Goal: Transaction & Acquisition: Purchase product/service

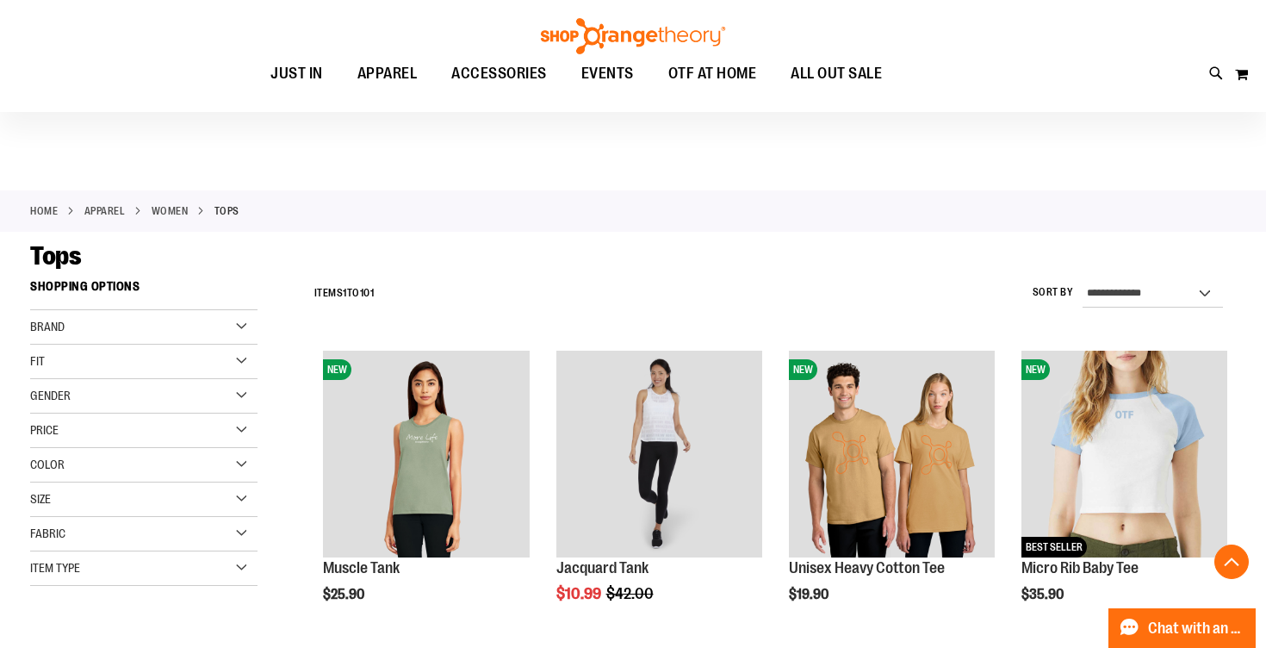
scroll to position [6168, 0]
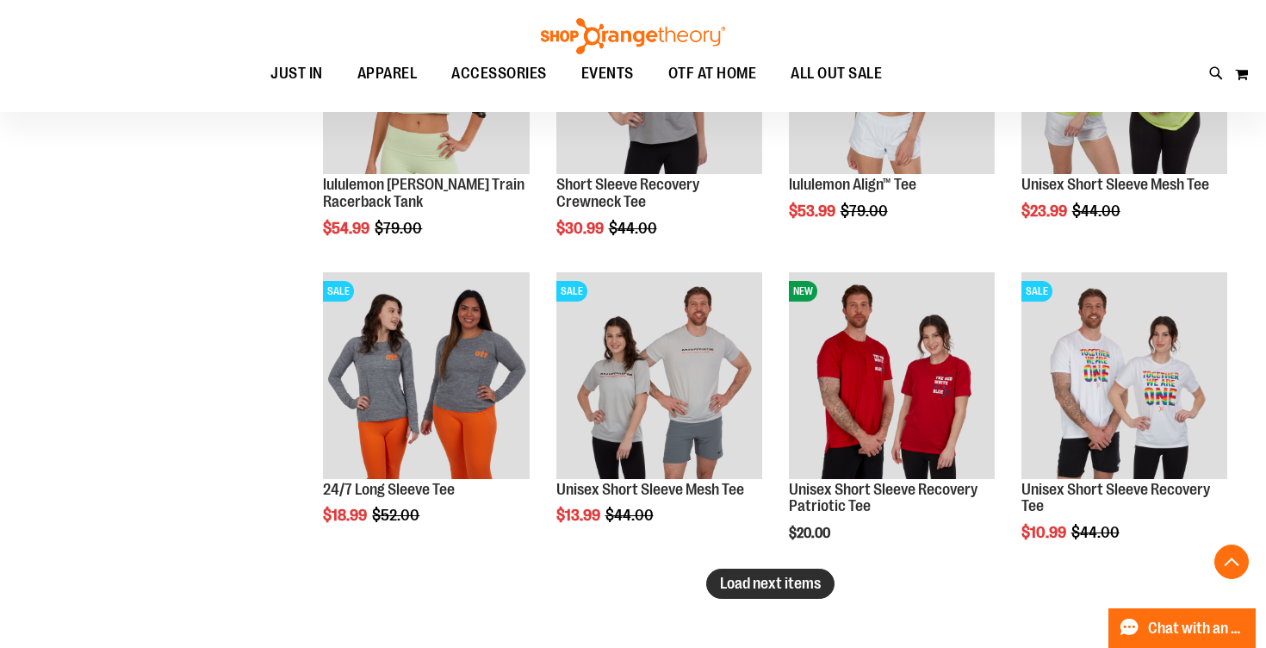
click at [816, 580] on span "Load next items" at bounding box center [770, 582] width 101 height 17
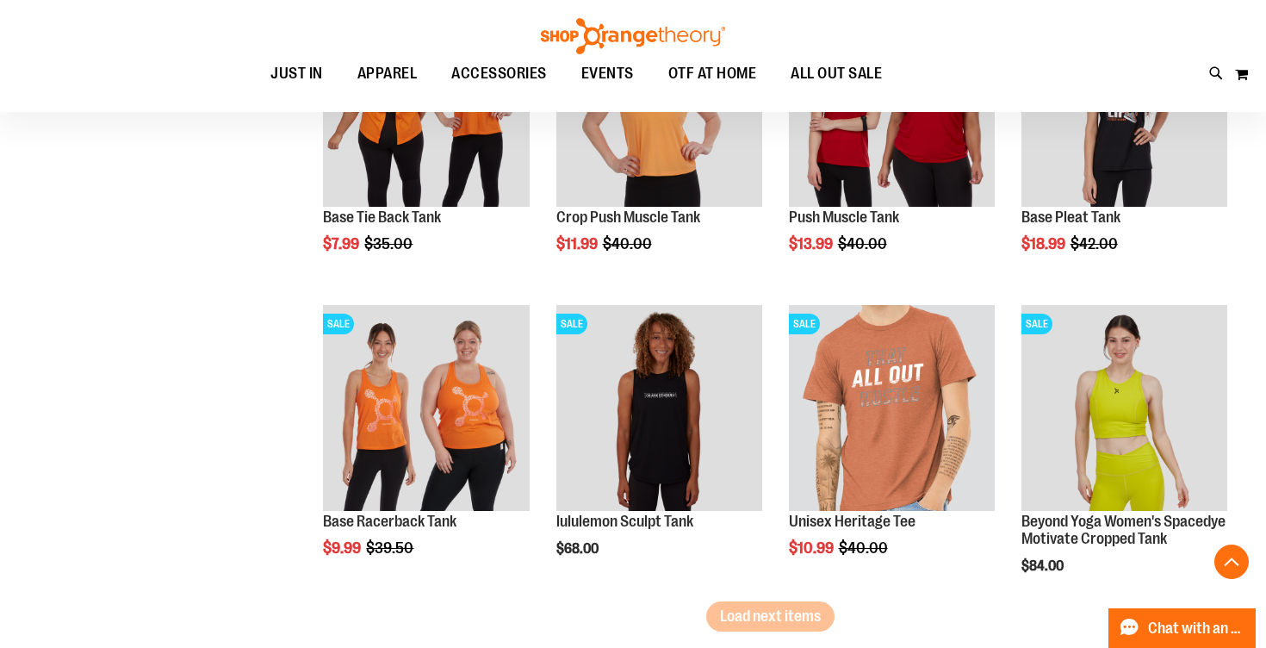
scroll to position [7122, 0]
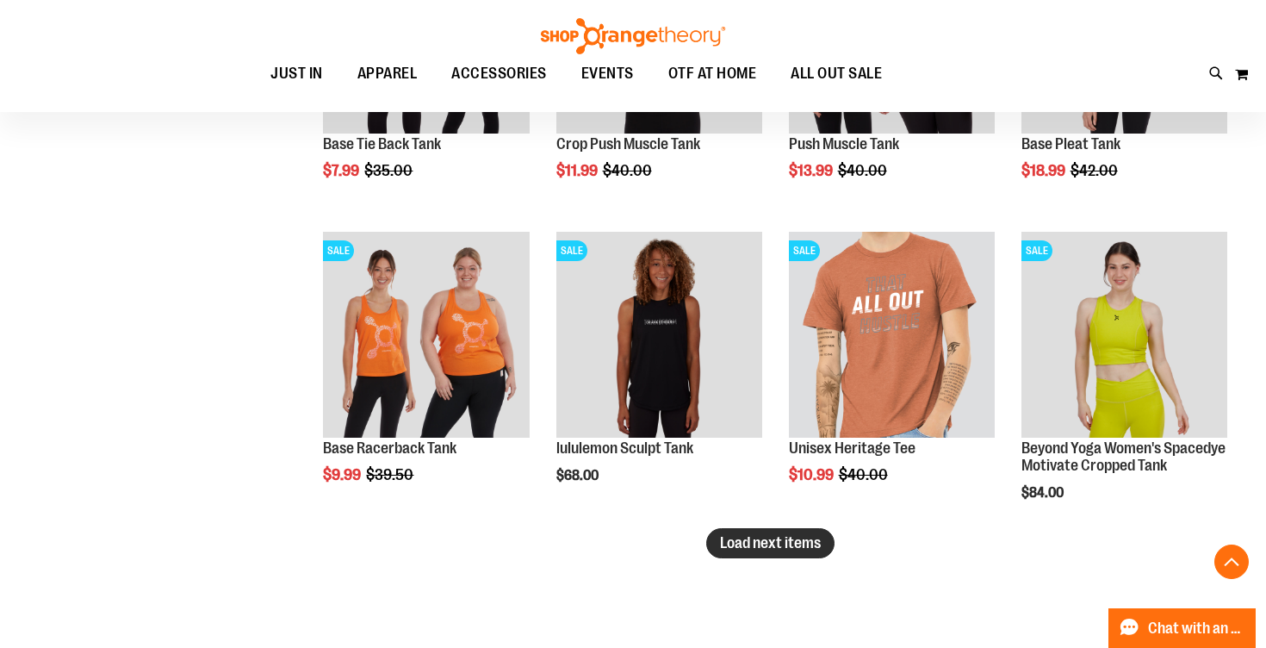
click at [815, 546] on span "Load next items" at bounding box center [770, 542] width 101 height 17
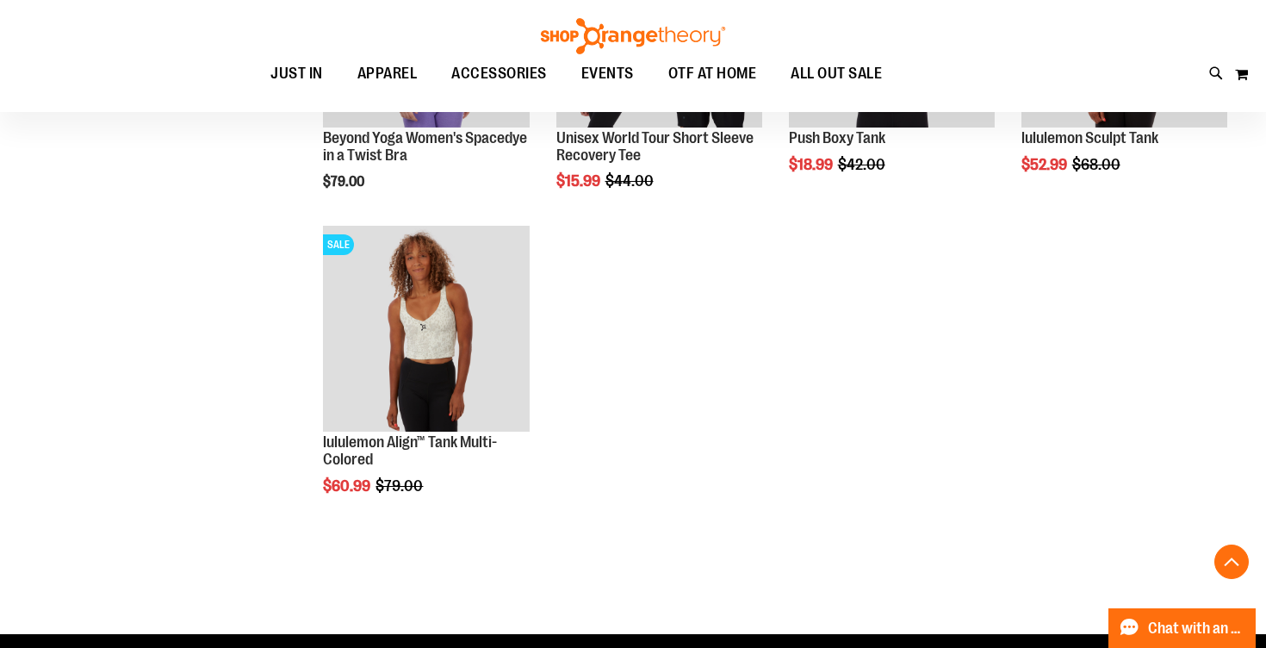
scroll to position [7757, 0]
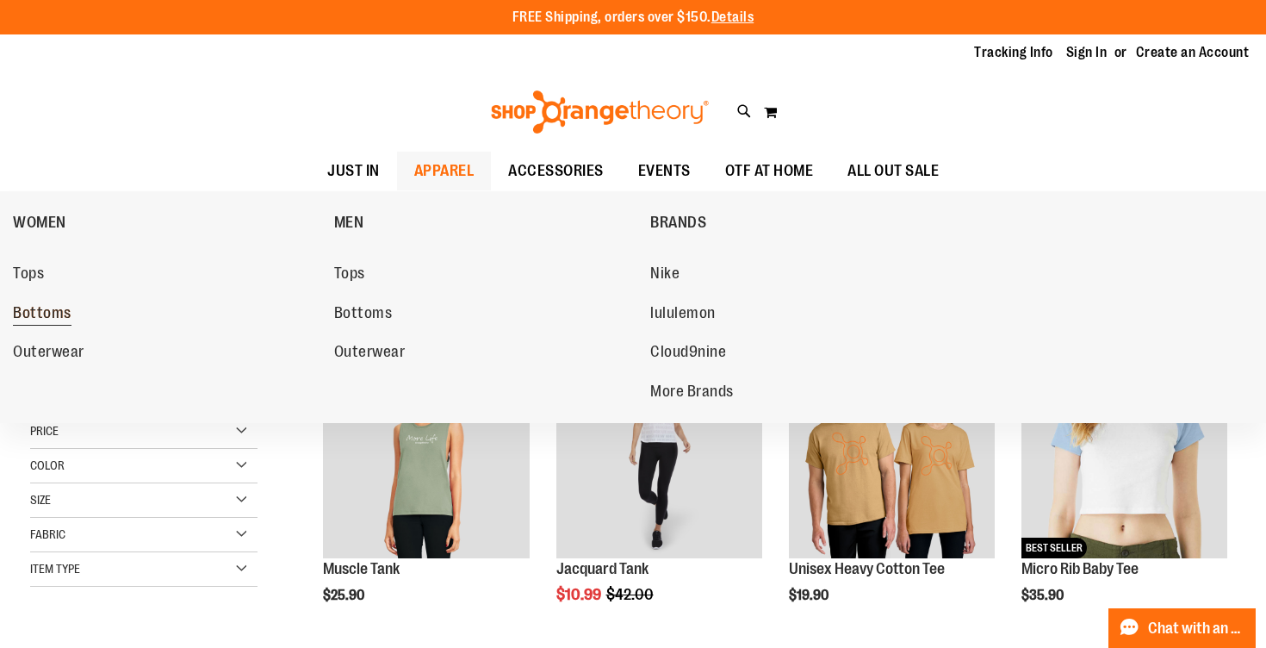
click at [45, 314] on span "Bottoms" at bounding box center [42, 315] width 59 height 22
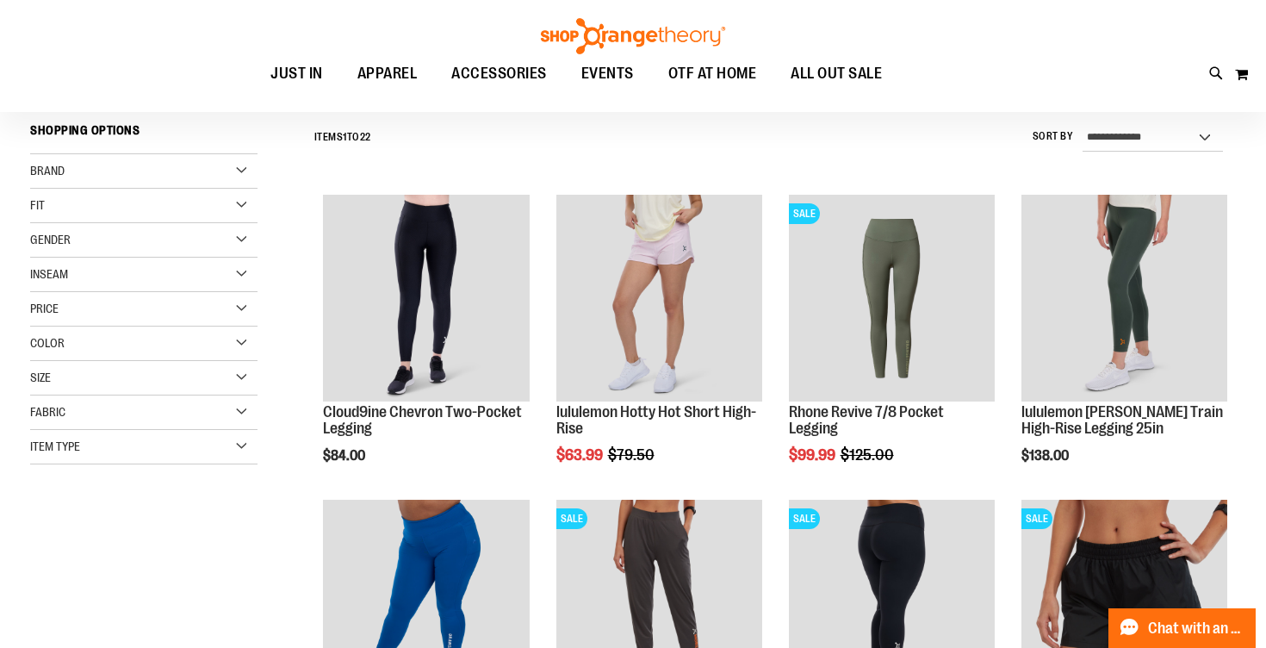
scroll to position [182, 0]
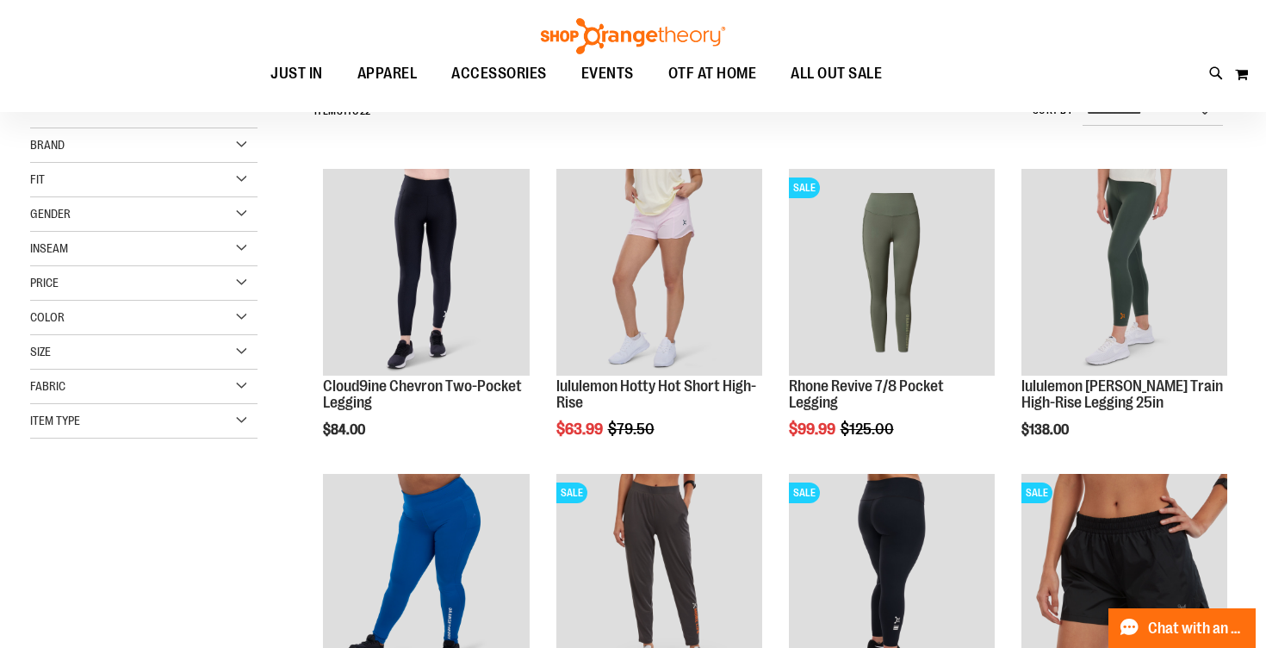
click at [74, 429] on div "Item Type" at bounding box center [143, 421] width 227 height 34
click at [40, 519] on link "Shorts 6 items" at bounding box center [135, 520] width 218 height 18
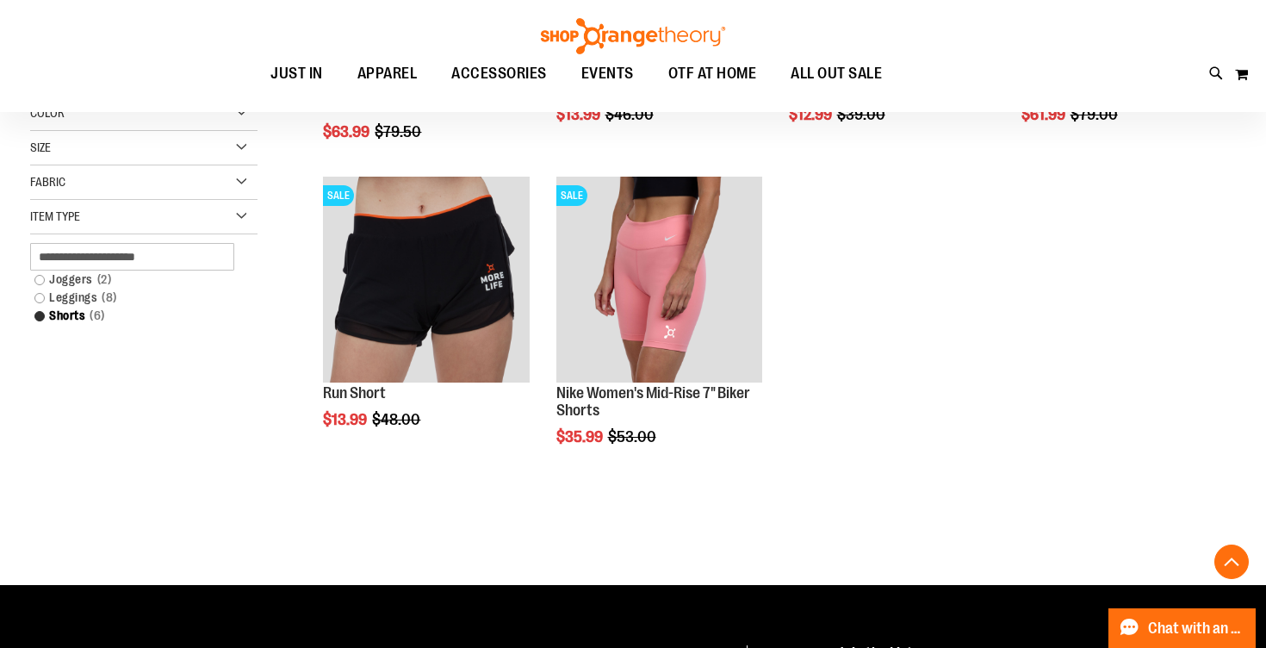
scroll to position [484, 0]
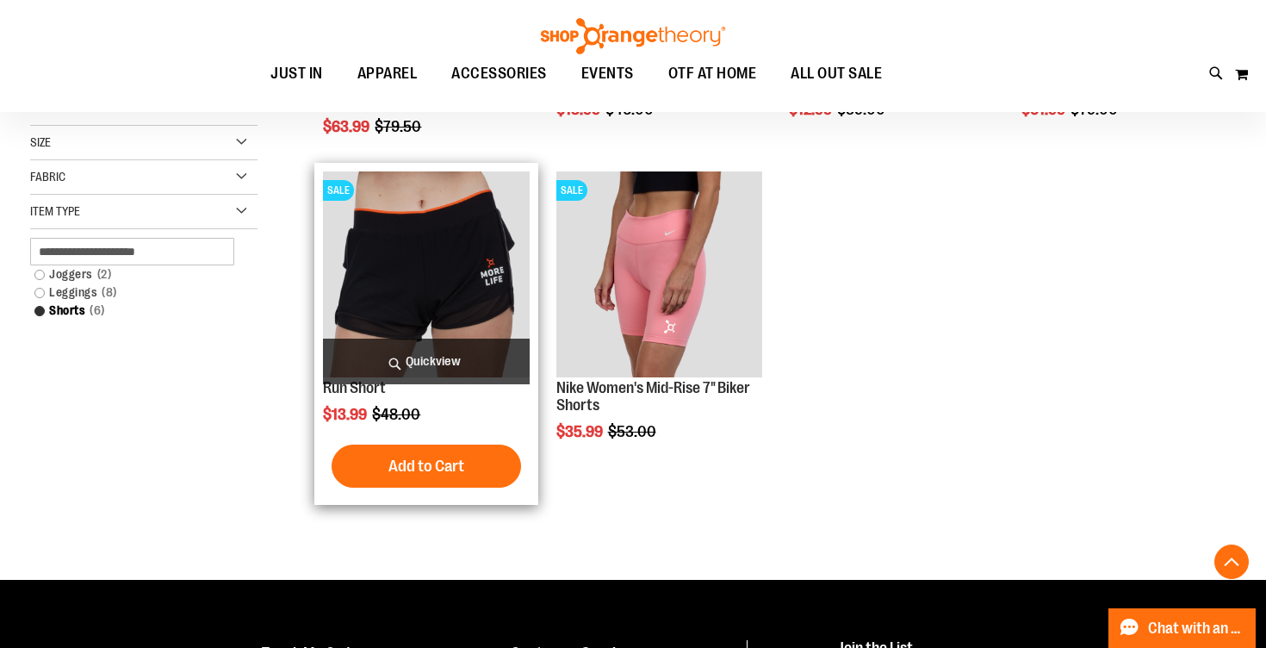
click at [338, 326] on img "product" at bounding box center [426, 274] width 206 height 206
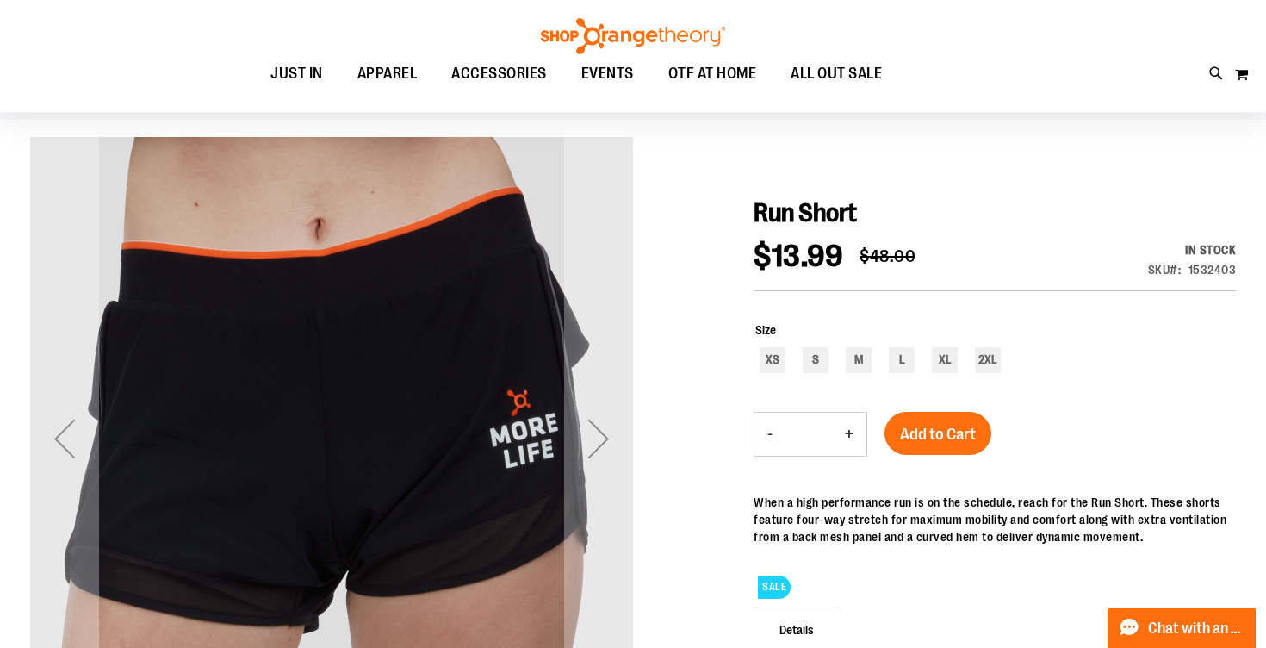
scroll to position [135, 0]
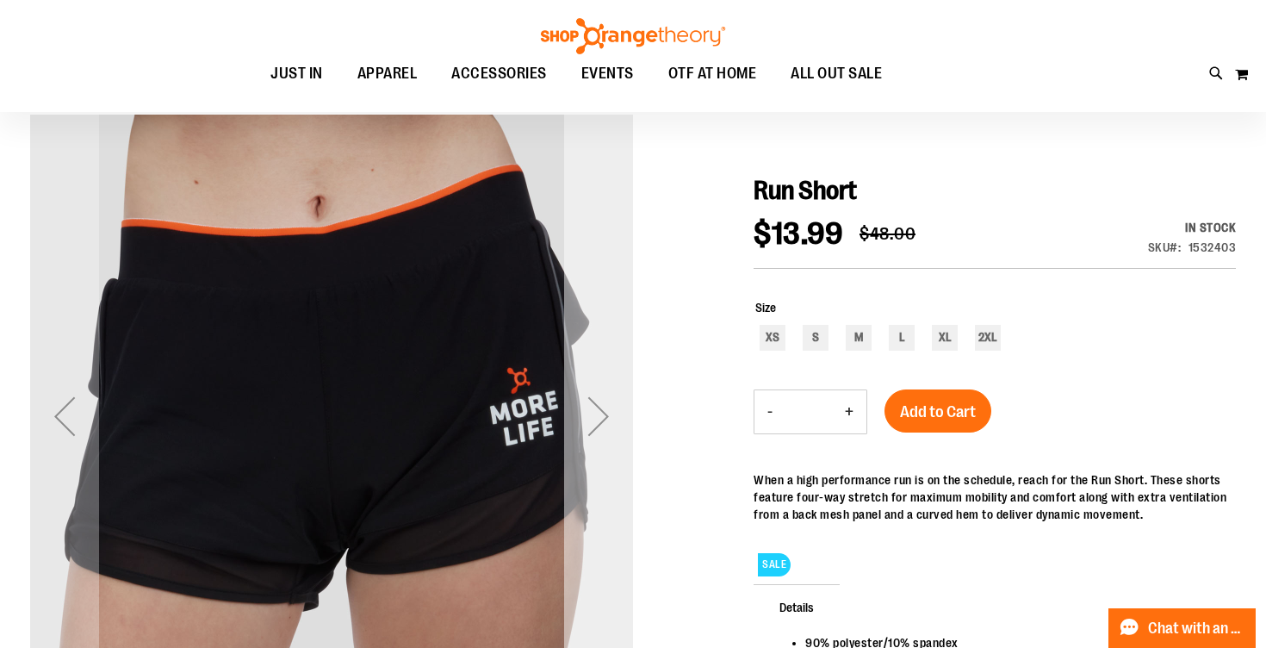
click at [599, 420] on div "Next" at bounding box center [598, 416] width 69 height 69
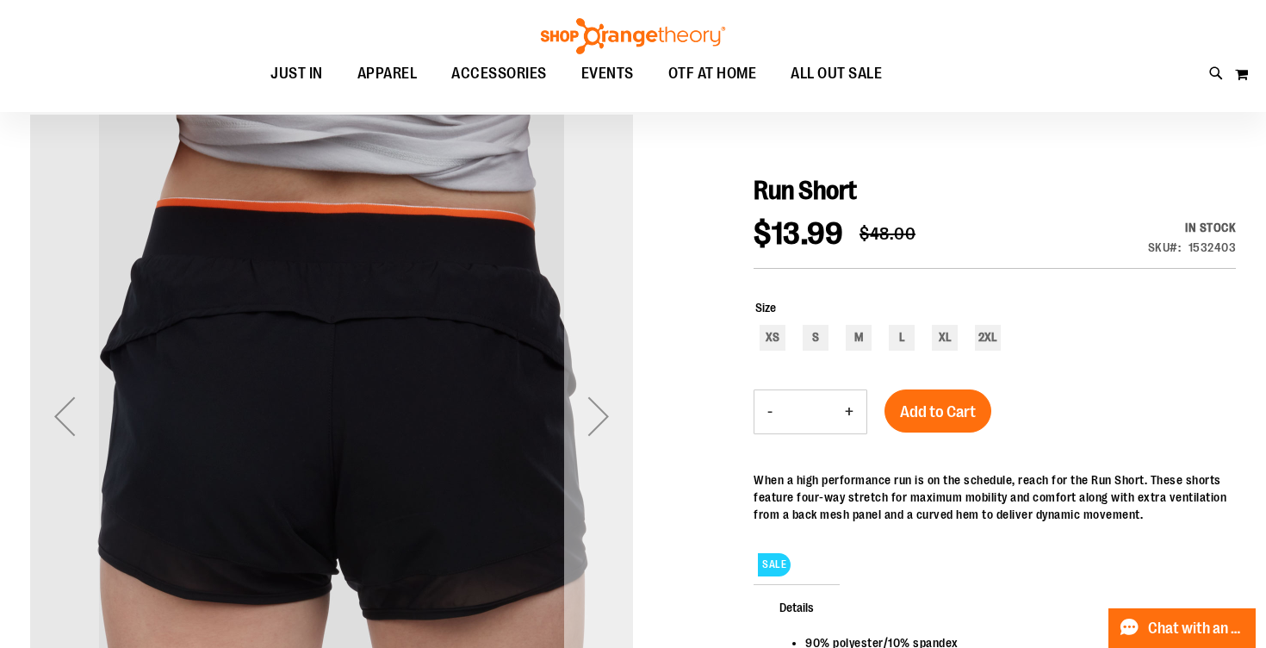
click at [599, 420] on div "Next" at bounding box center [598, 416] width 69 height 69
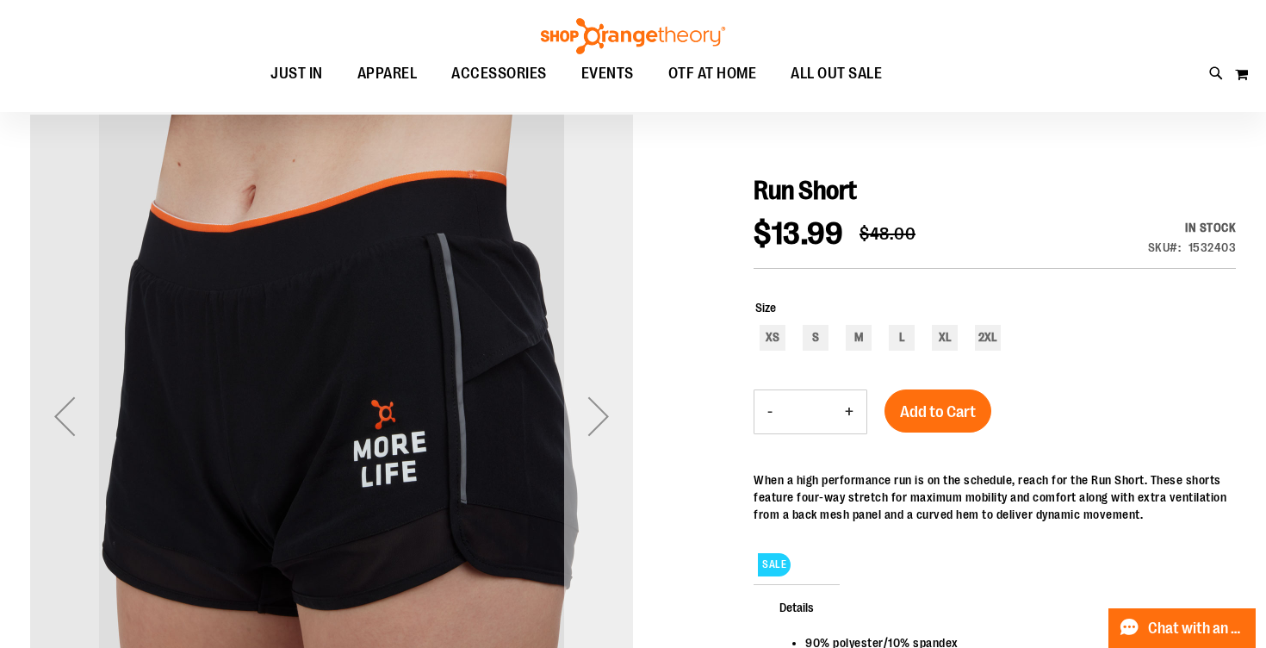
click at [599, 420] on div "Next" at bounding box center [598, 416] width 69 height 69
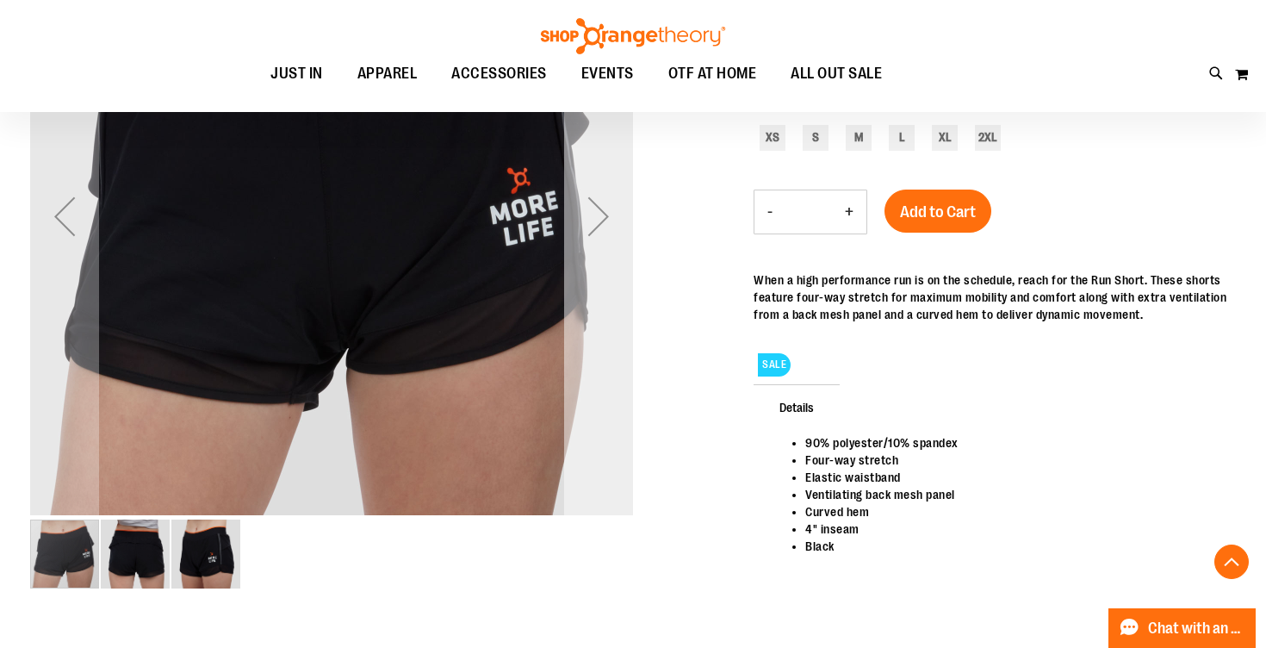
scroll to position [337, 0]
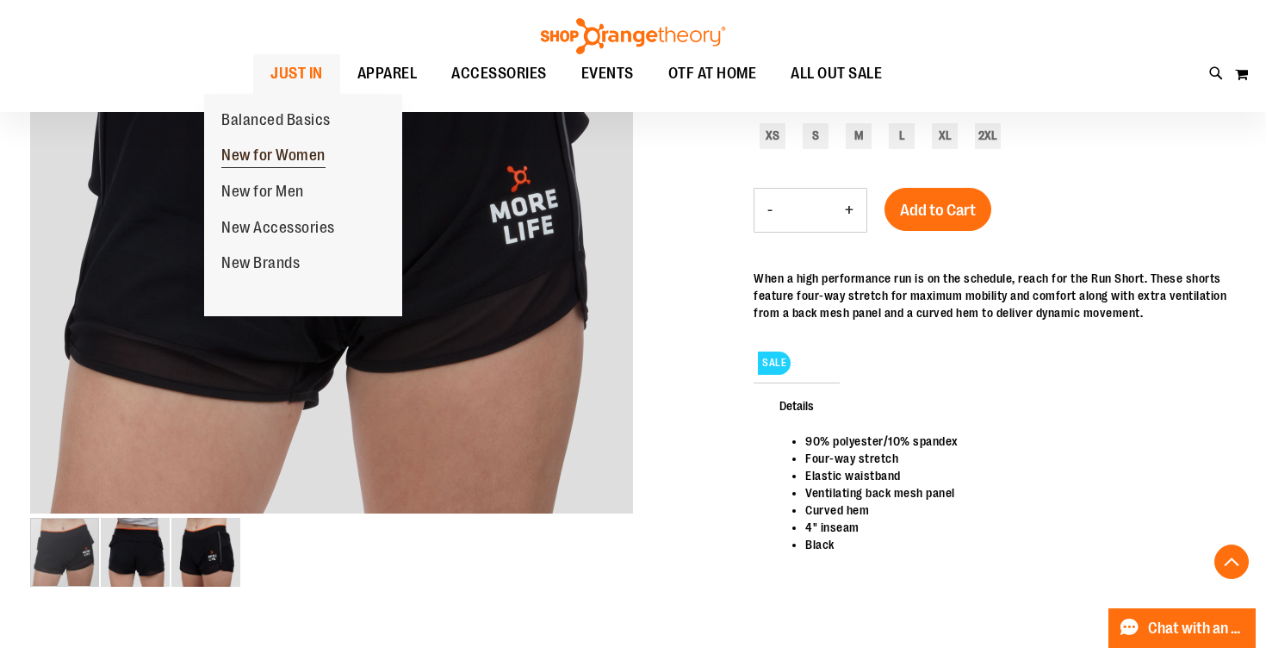
click at [247, 151] on span "New for Women" at bounding box center [273, 157] width 104 height 22
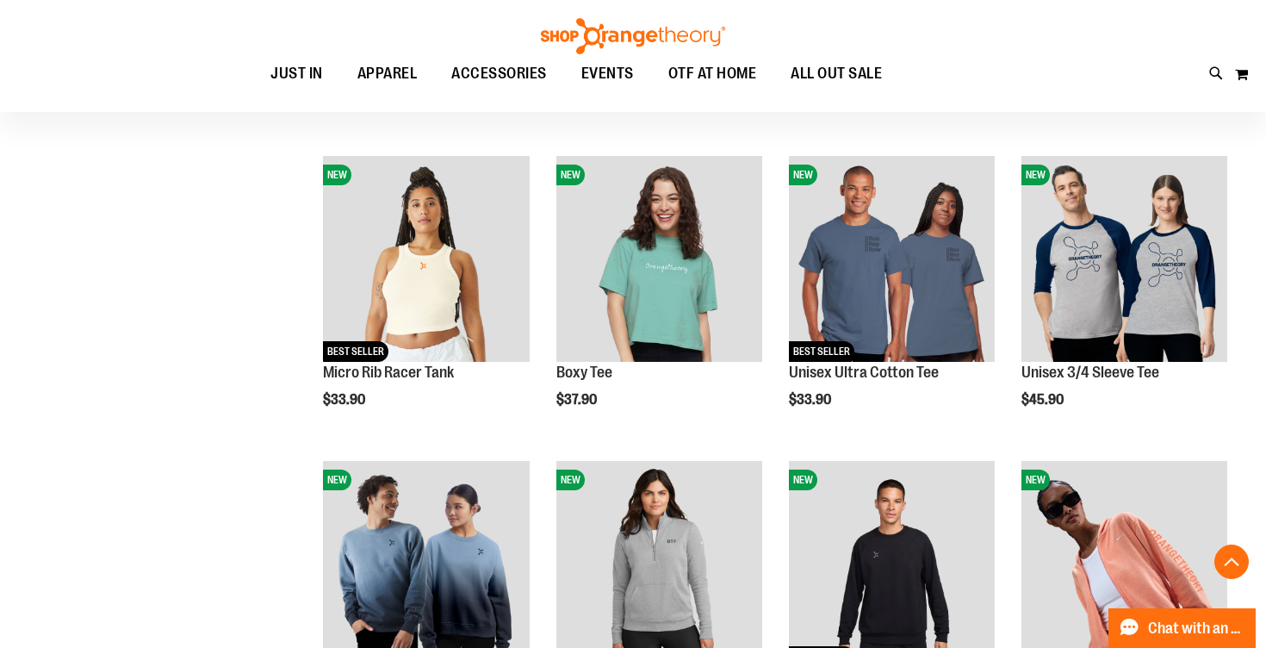
scroll to position [600, 0]
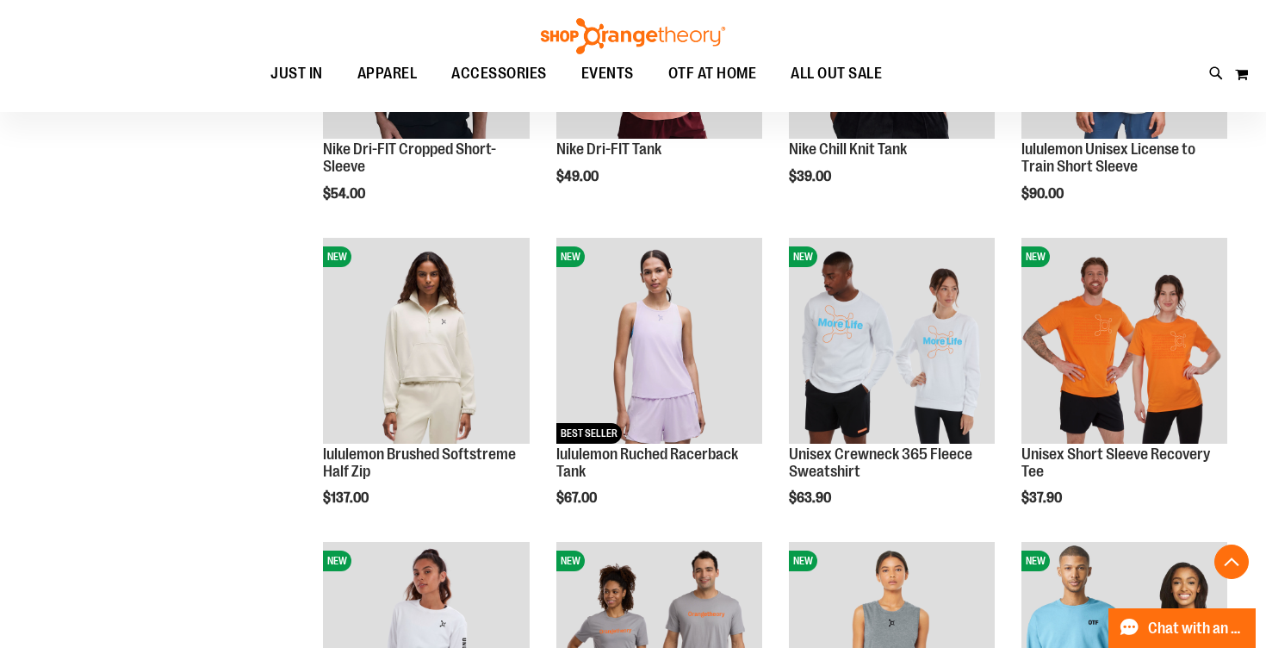
scroll to position [1336, 0]
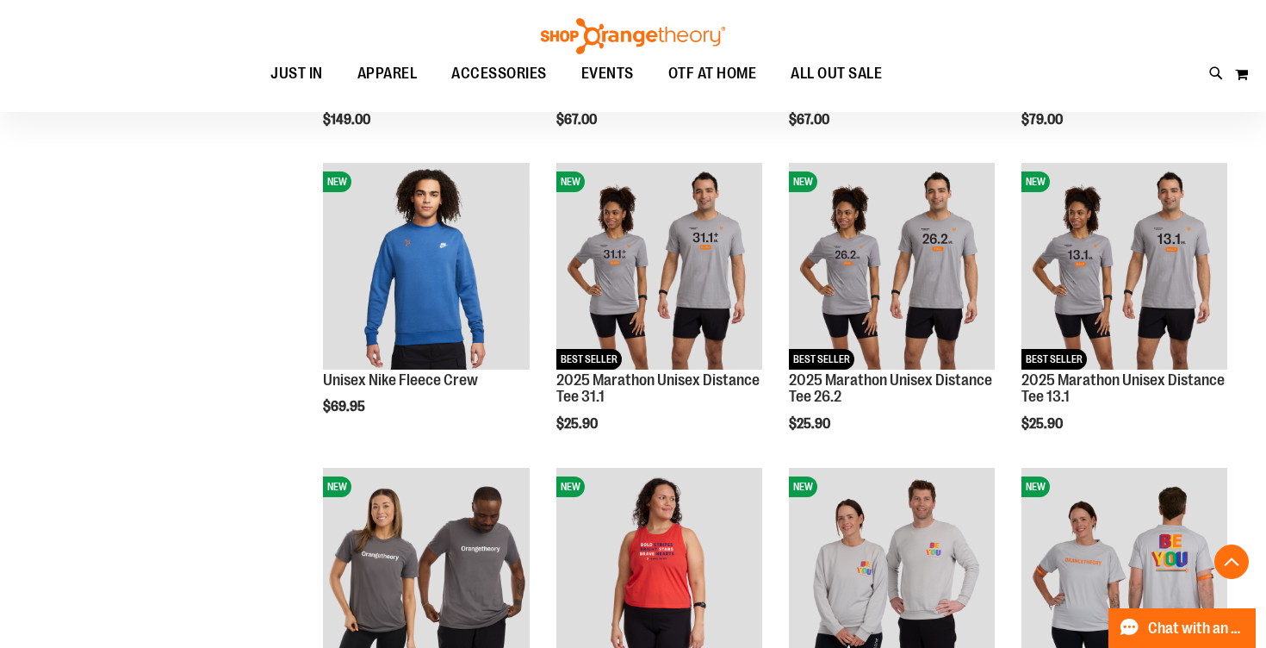
scroll to position [2329, 0]
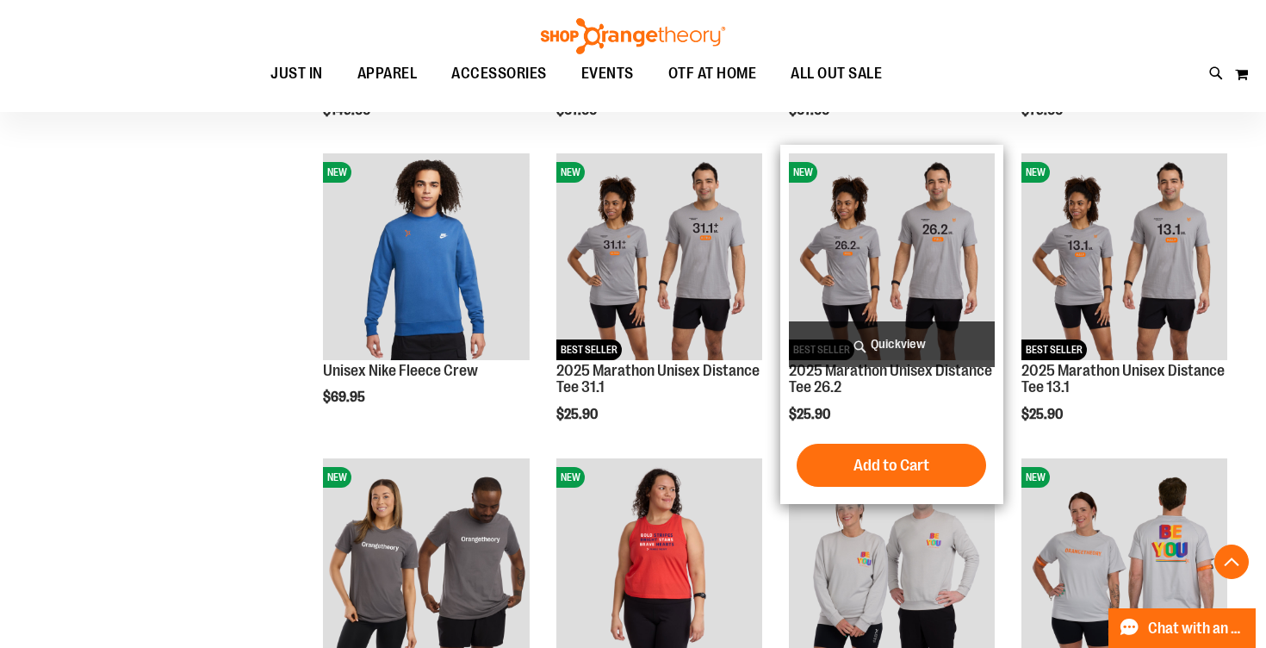
click at [899, 182] on img "product" at bounding box center [892, 256] width 206 height 206
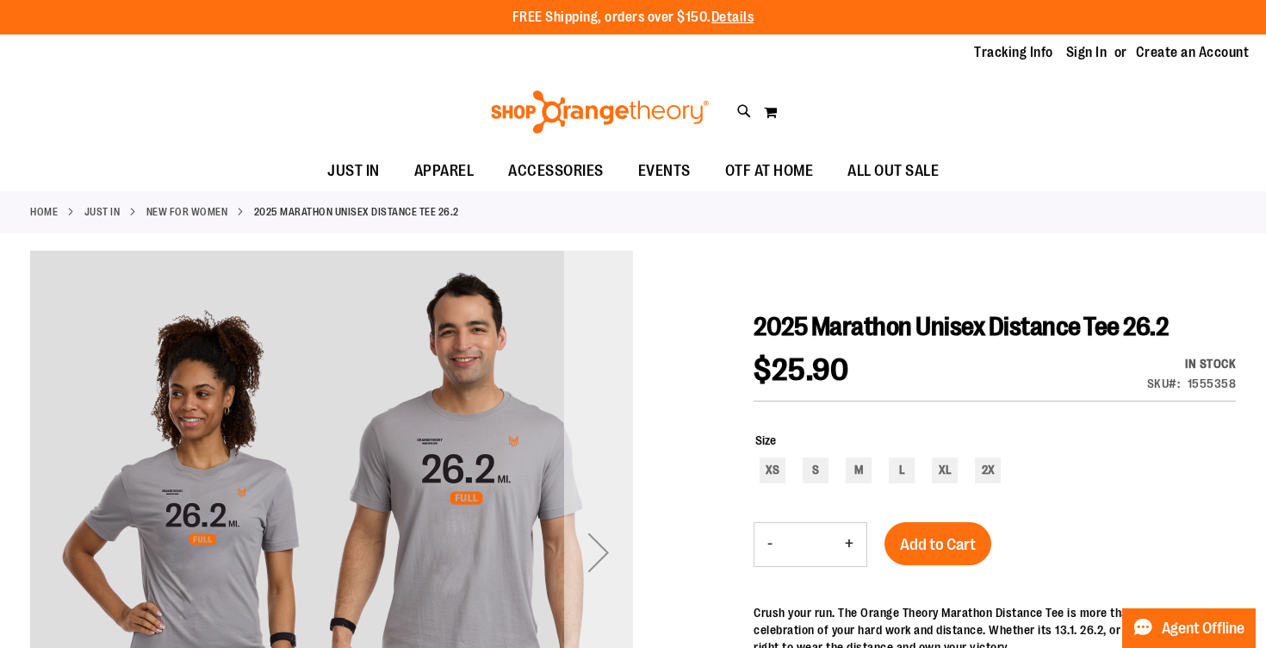
click at [600, 543] on div "Next" at bounding box center [598, 552] width 69 height 69
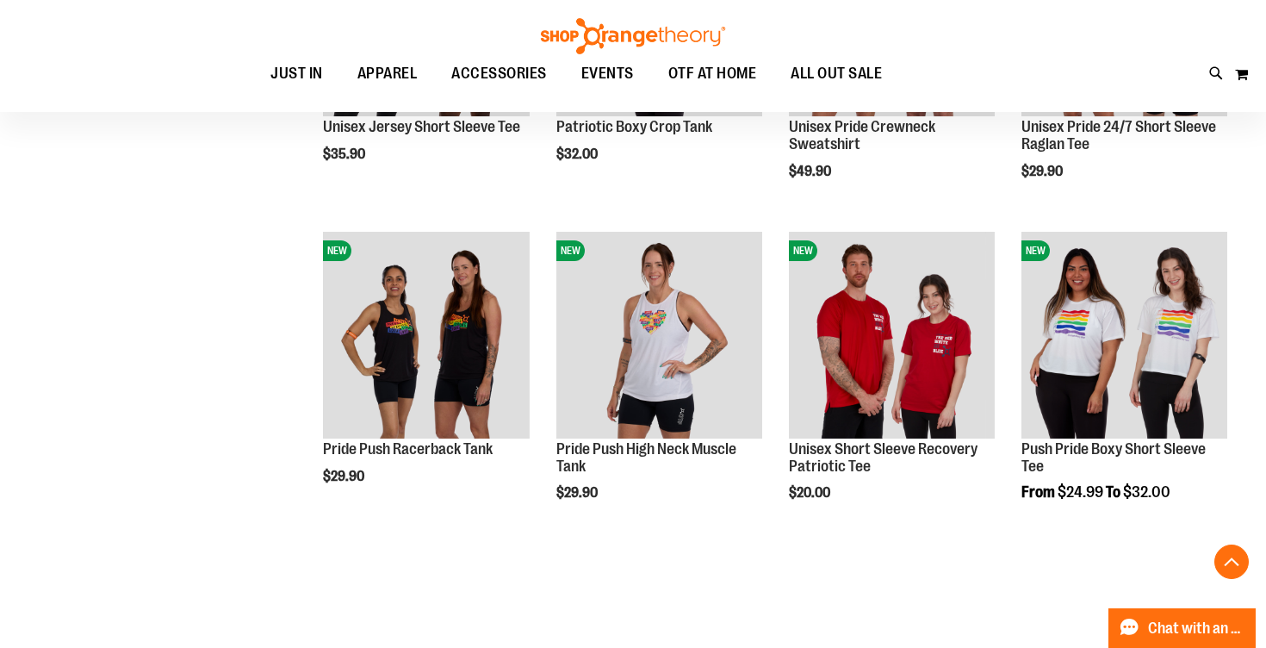
scroll to position [1134, 0]
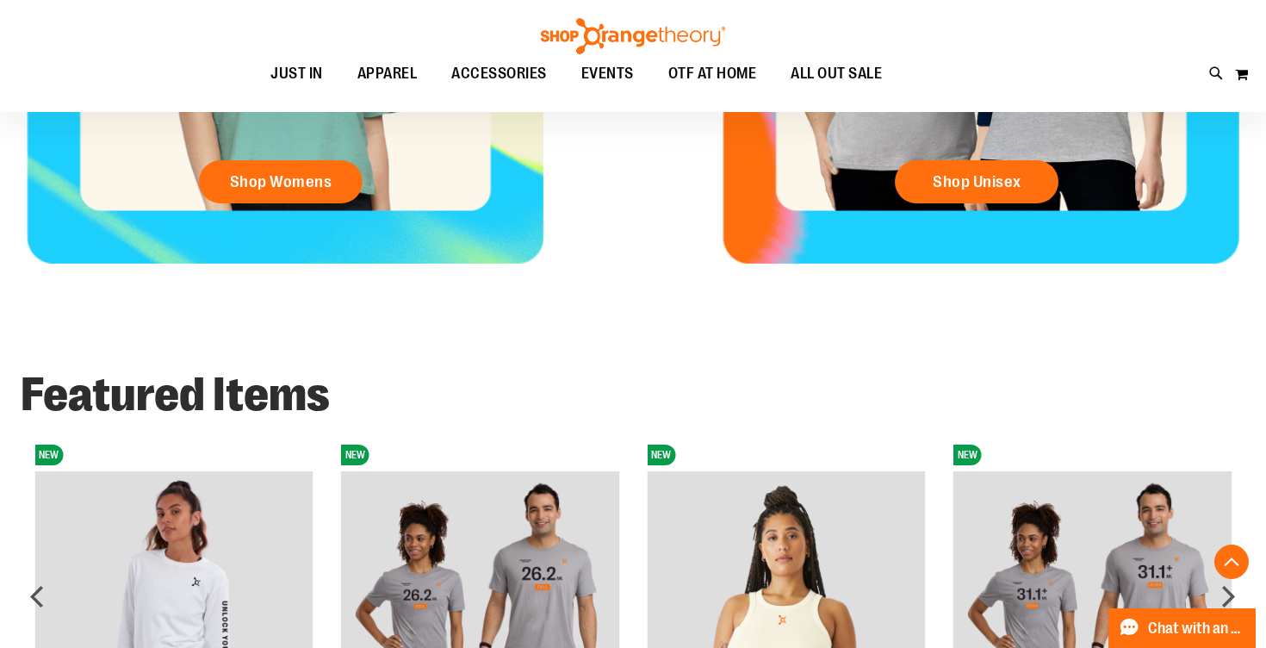
scroll to position [1143, 0]
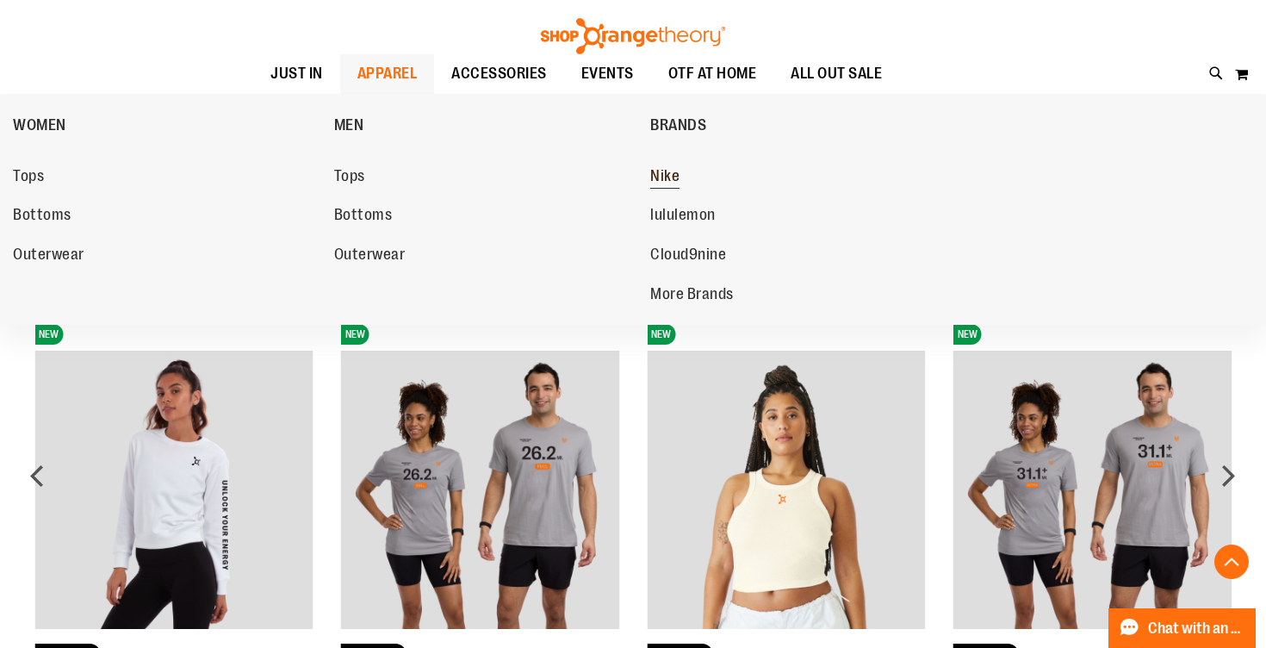
click at [666, 166] on link "Nike" at bounding box center [802, 176] width 304 height 31
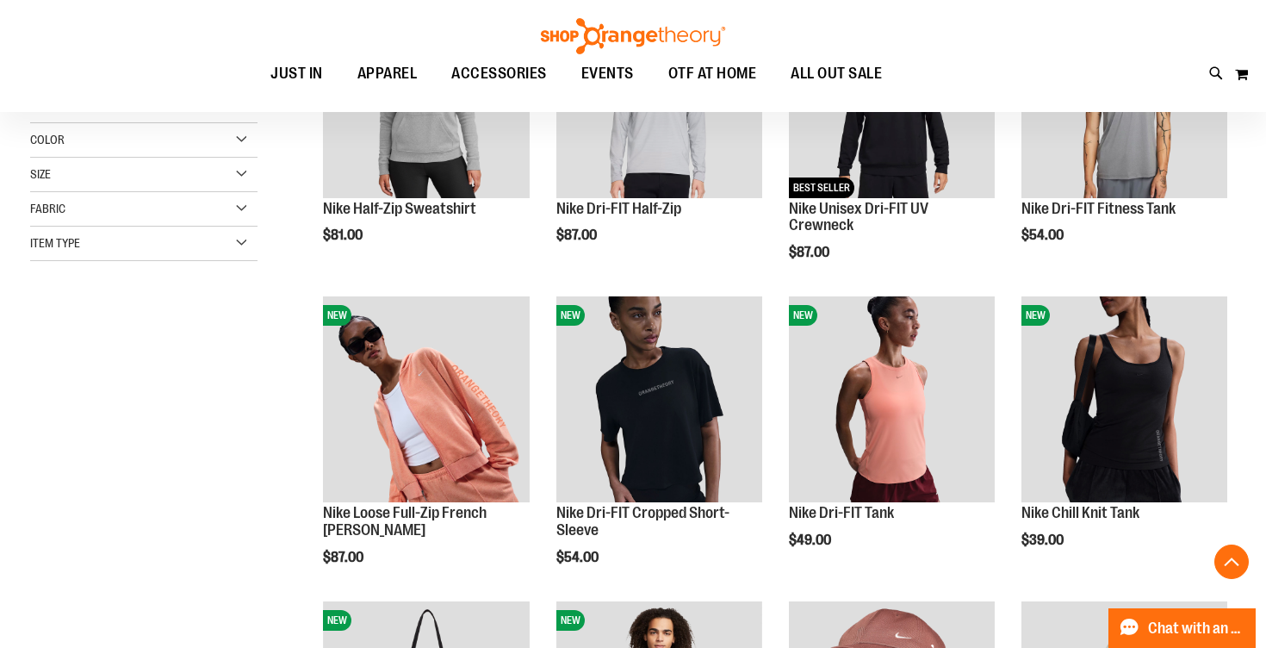
scroll to position [394, 0]
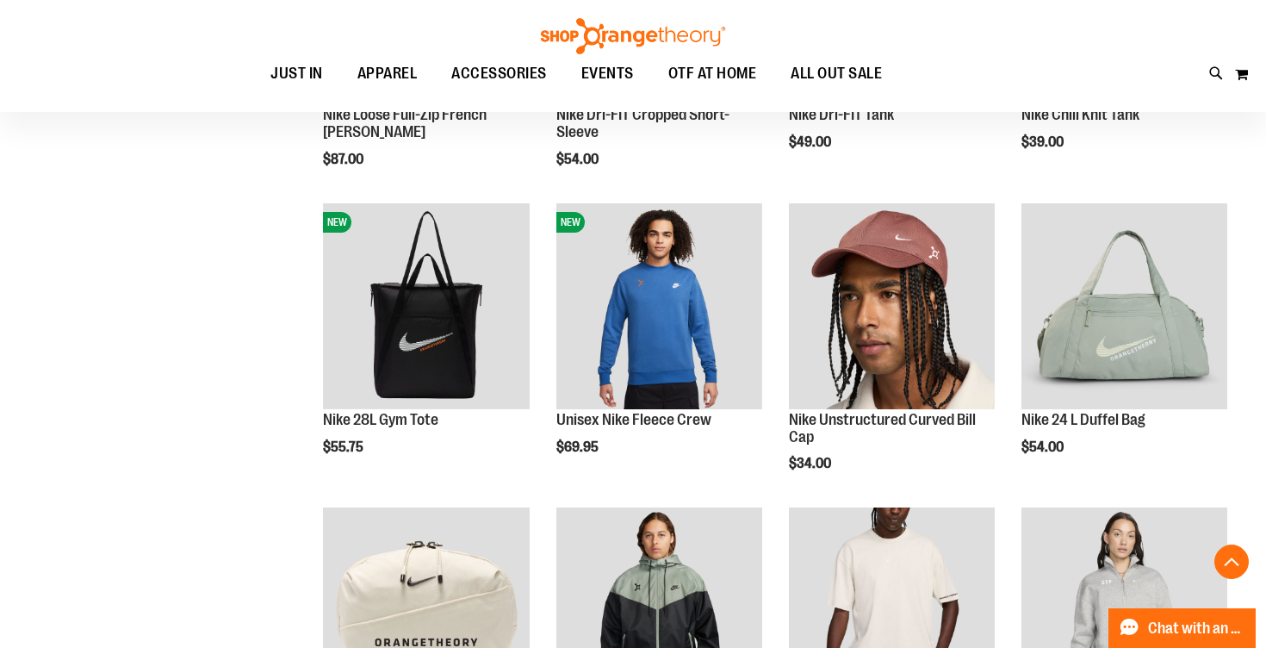
scroll to position [858, 0]
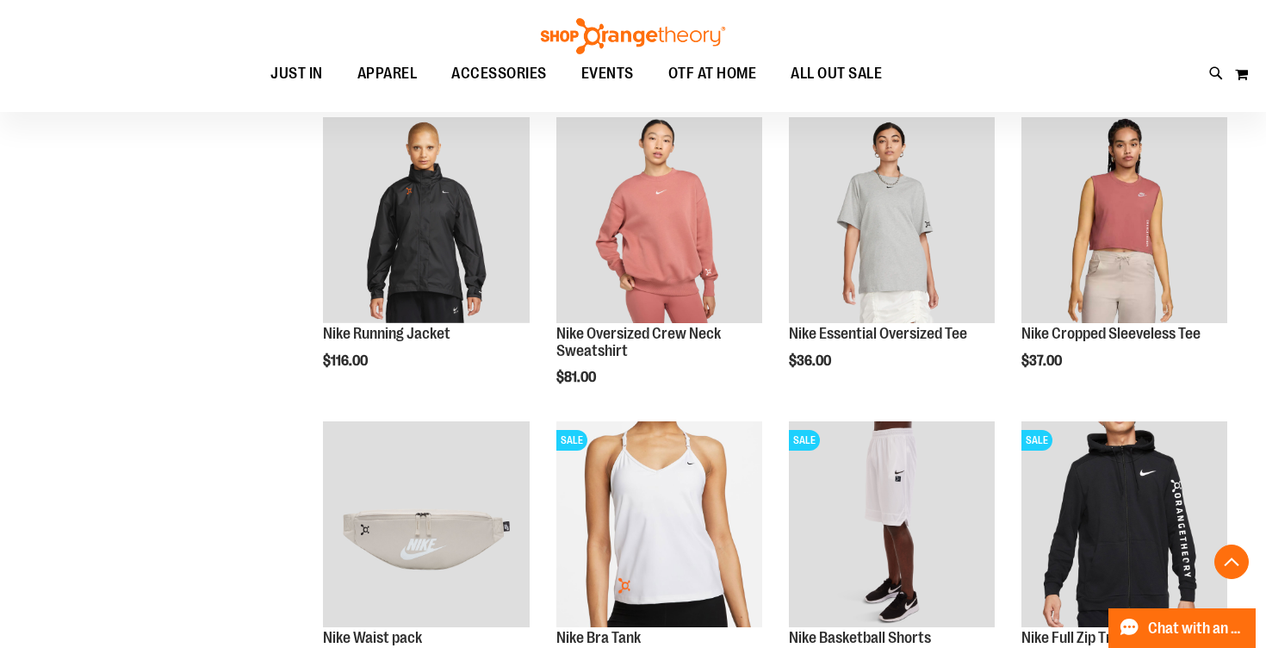
scroll to position [1431, 0]
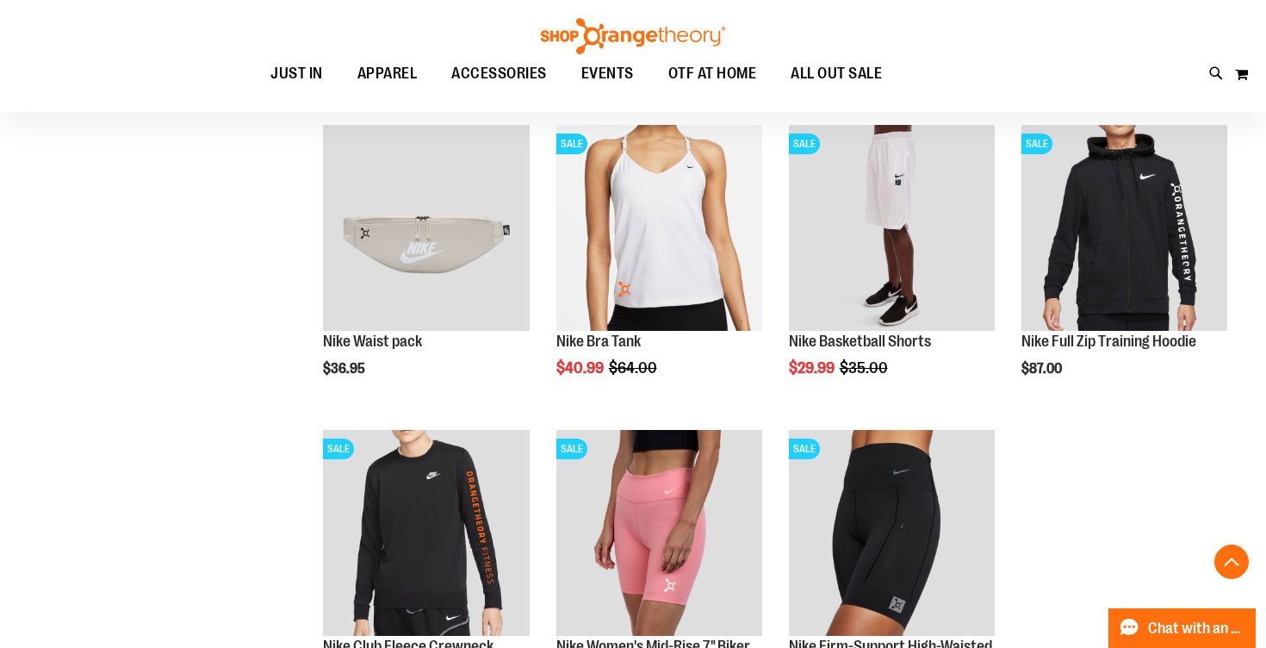
scroll to position [1857, 0]
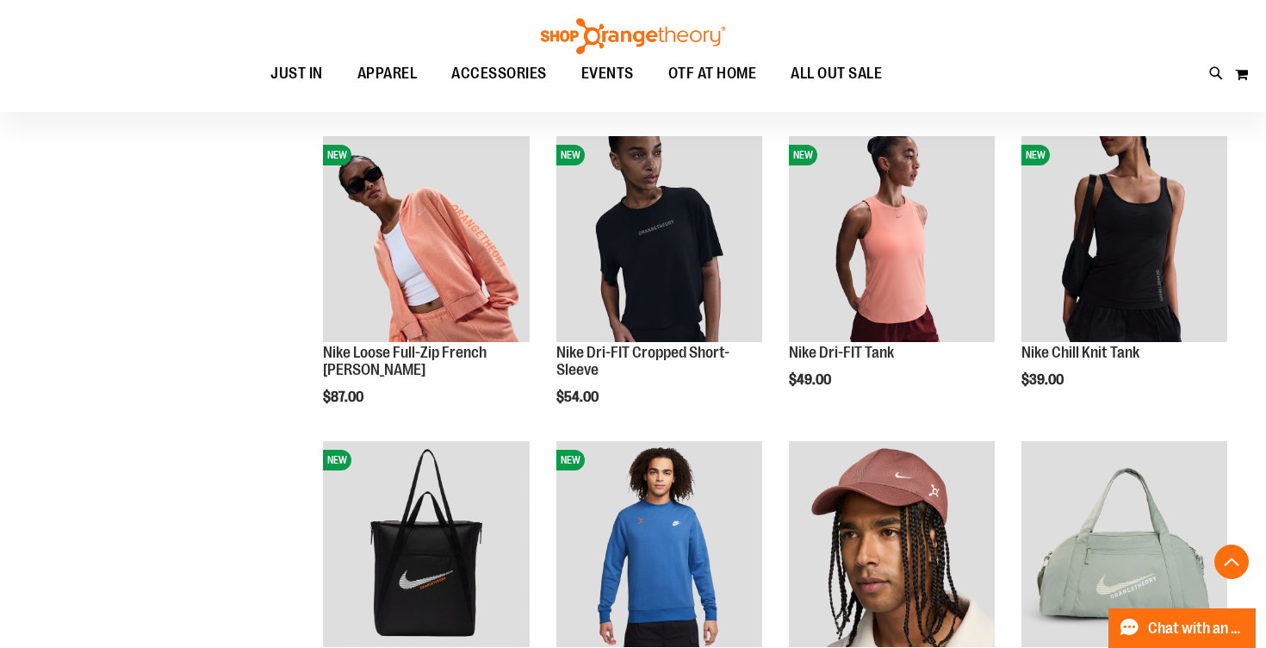
scroll to position [392, 0]
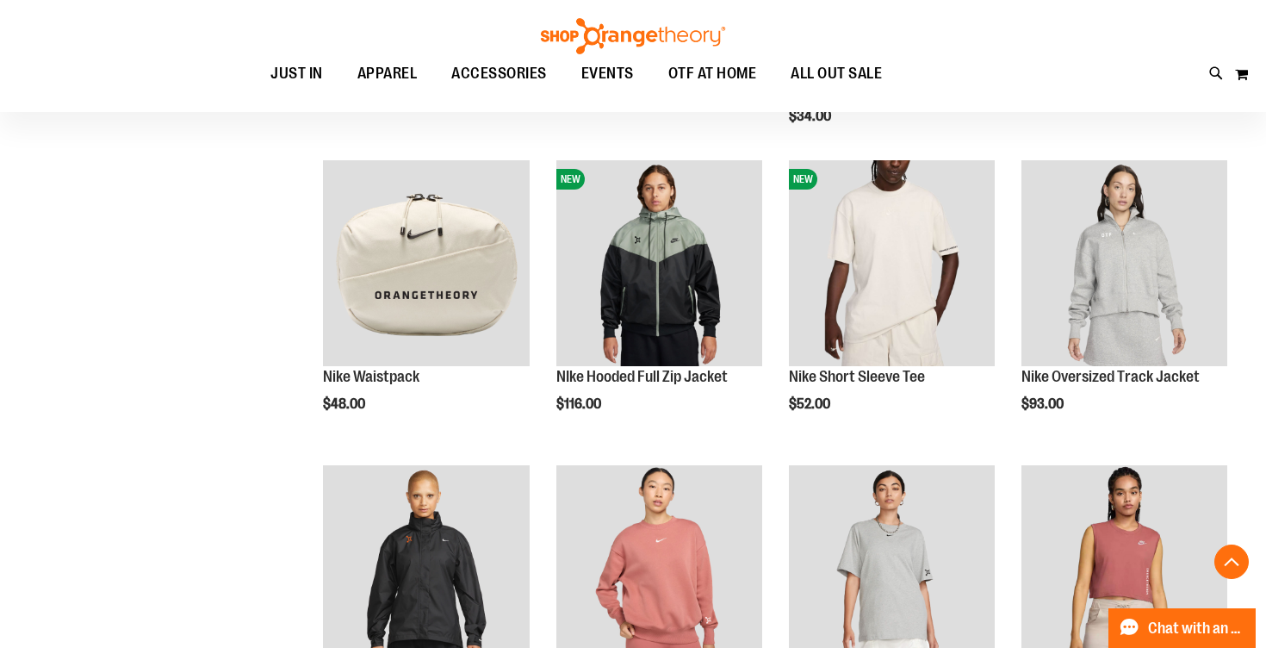
scroll to position [1275, 0]
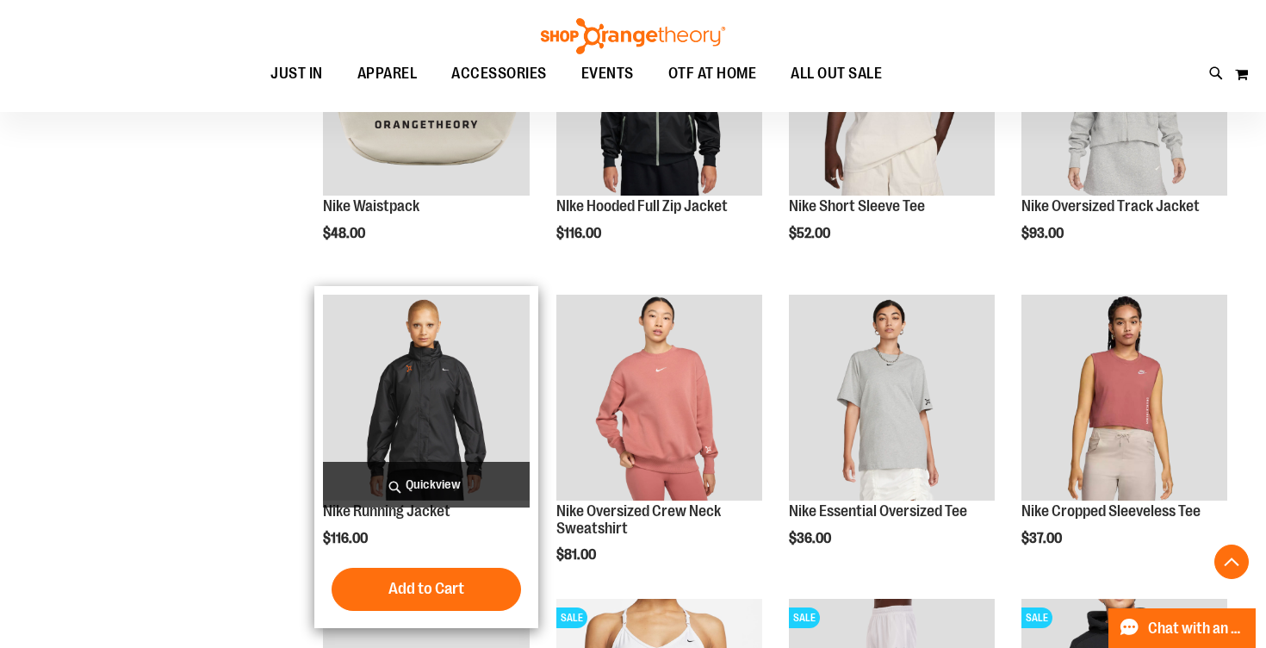
click at [427, 440] on img "product" at bounding box center [426, 398] width 206 height 206
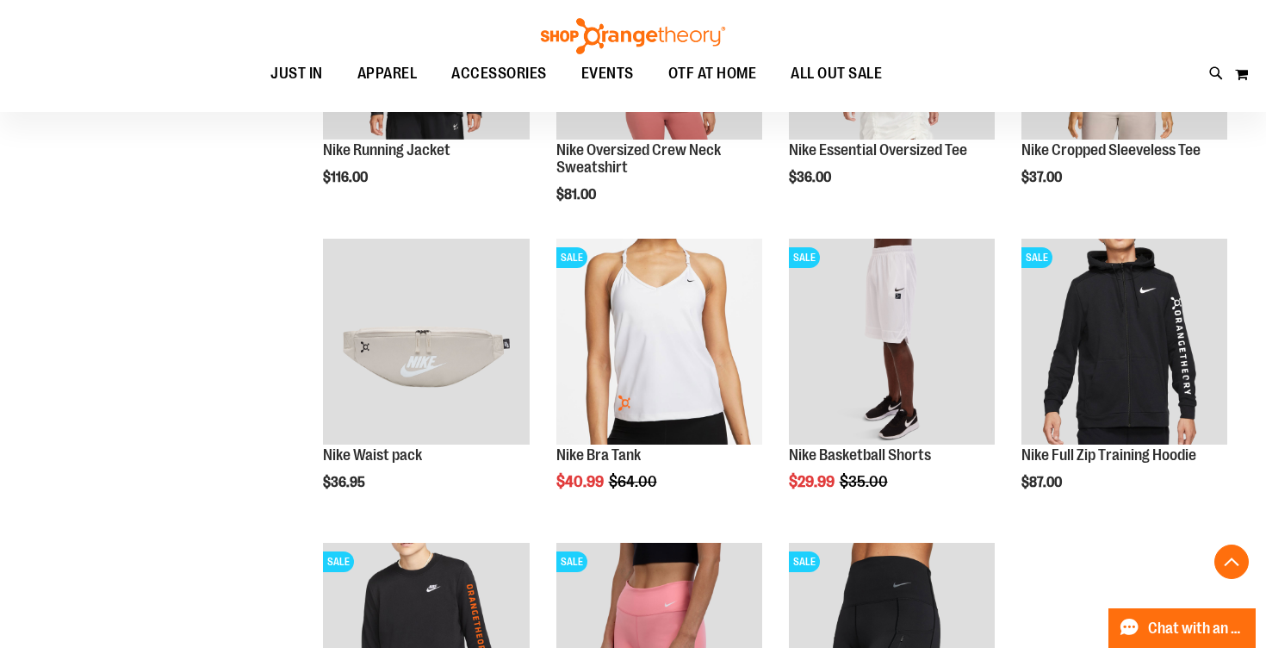
scroll to position [1002, 0]
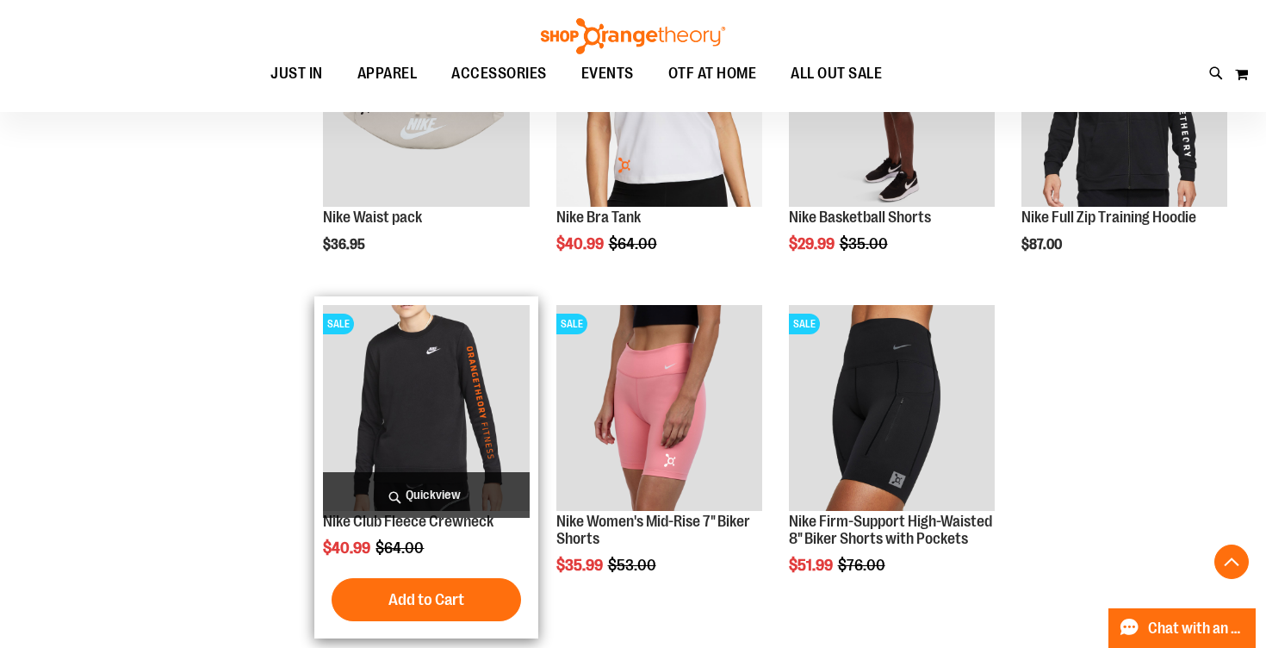
click at [408, 388] on img "product" at bounding box center [426, 408] width 206 height 206
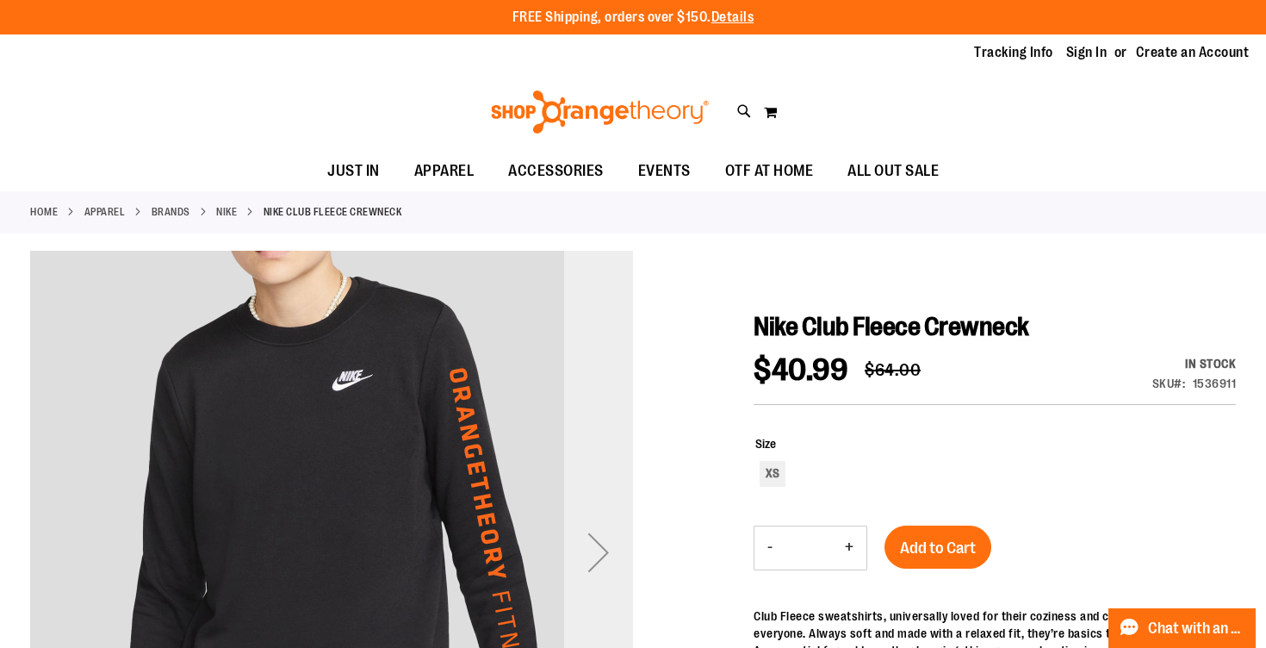
click at [611, 549] on div "Next" at bounding box center [598, 552] width 69 height 69
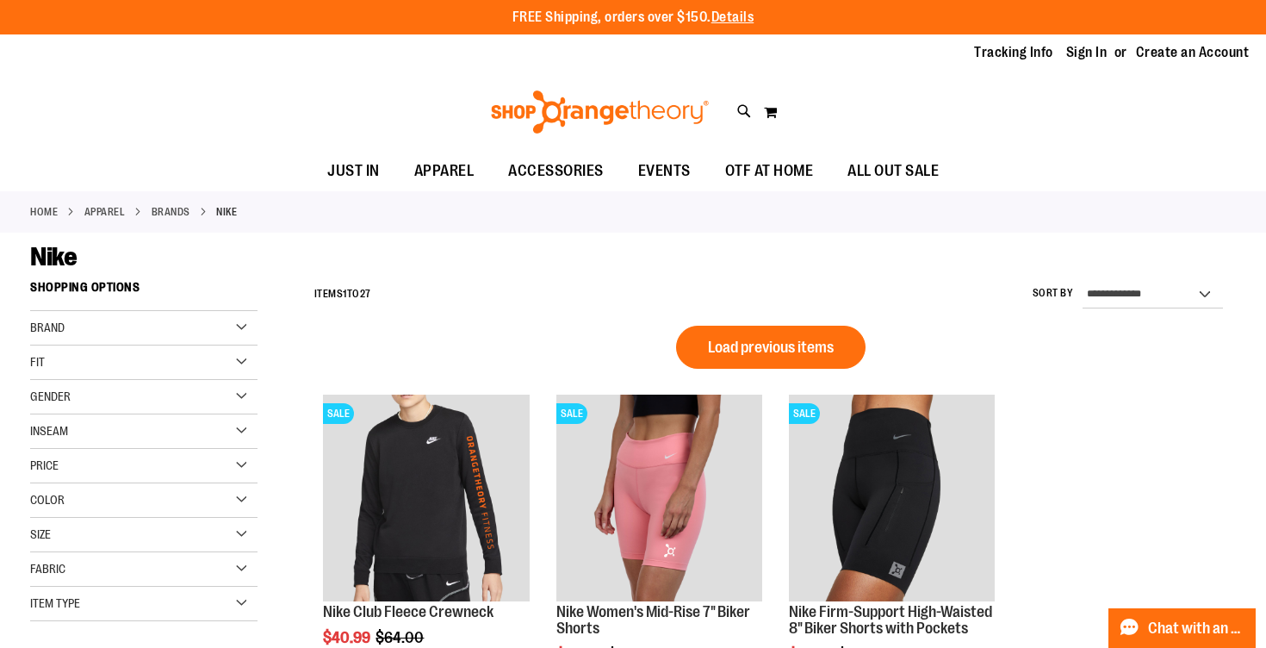
click at [716, 324] on div "**********" at bounding box center [771, 503] width 930 height 462
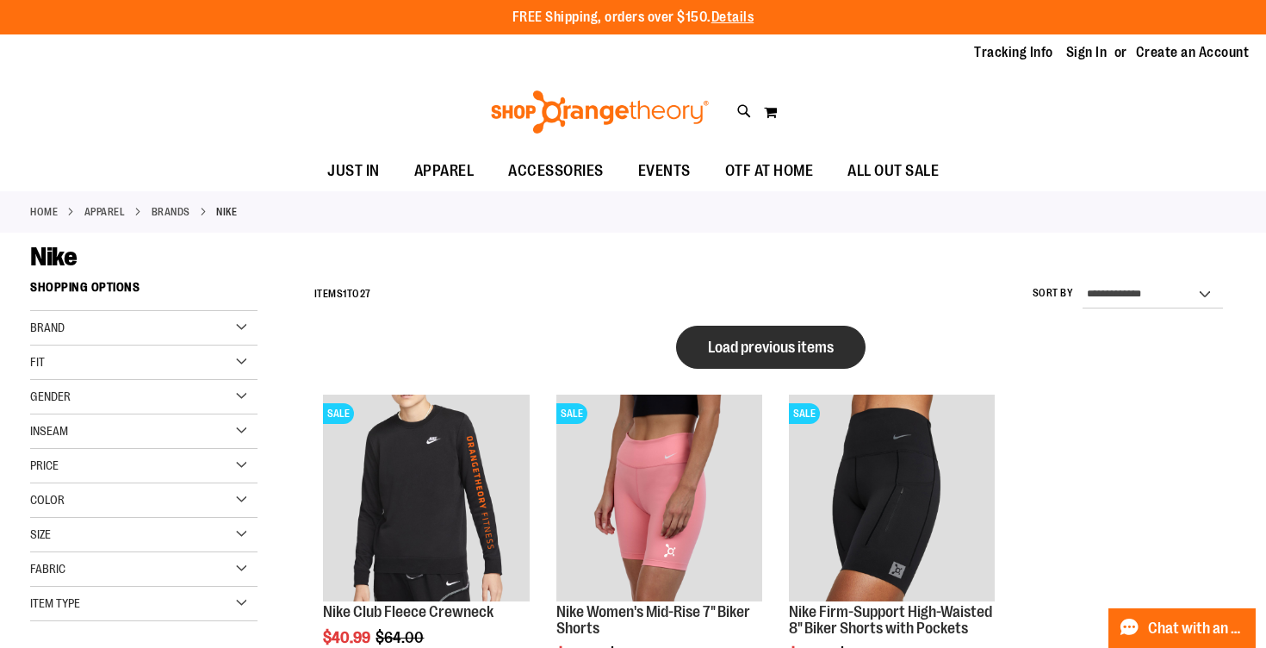
click at [718, 342] on span "Load previous items" at bounding box center [771, 346] width 126 height 17
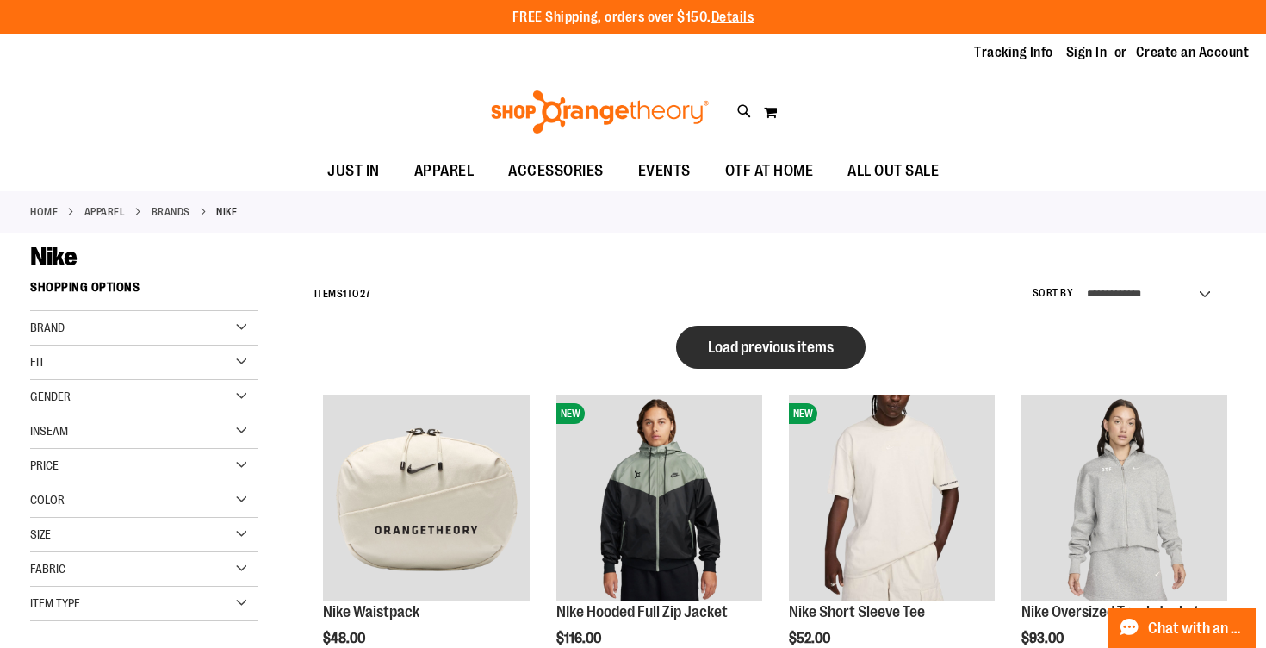
click at [745, 356] on span "Load previous items" at bounding box center [771, 346] width 126 height 17
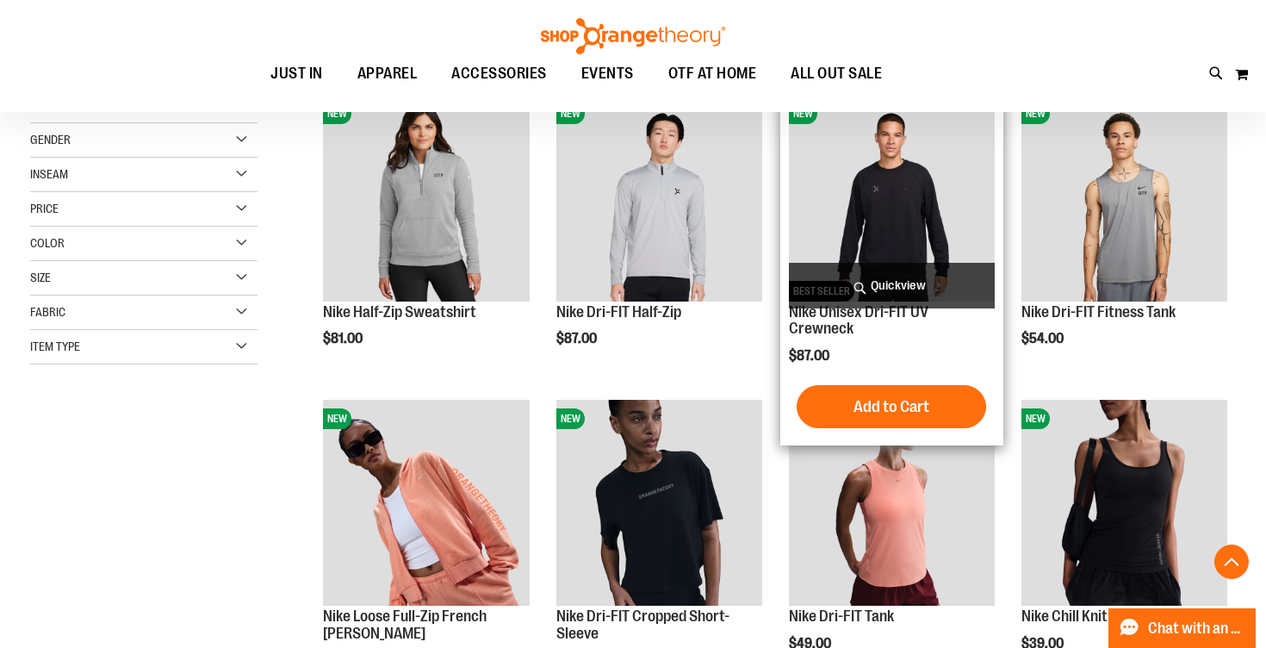
scroll to position [313, 0]
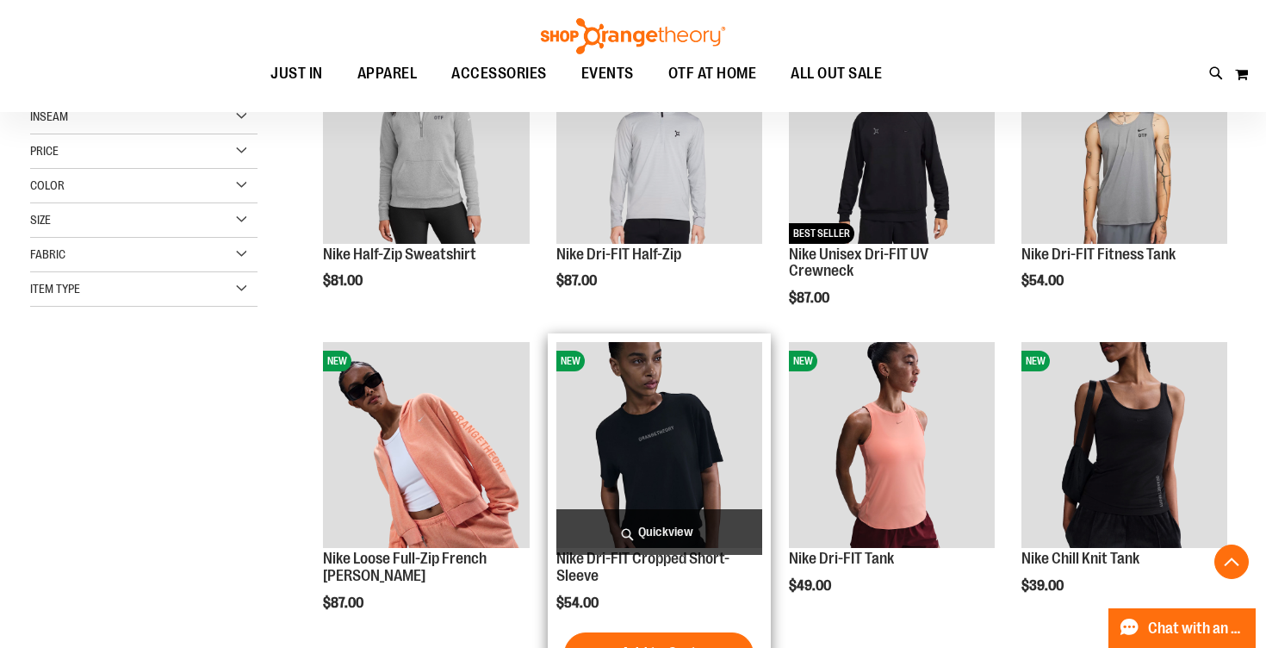
click at [696, 425] on img "product" at bounding box center [659, 445] width 206 height 206
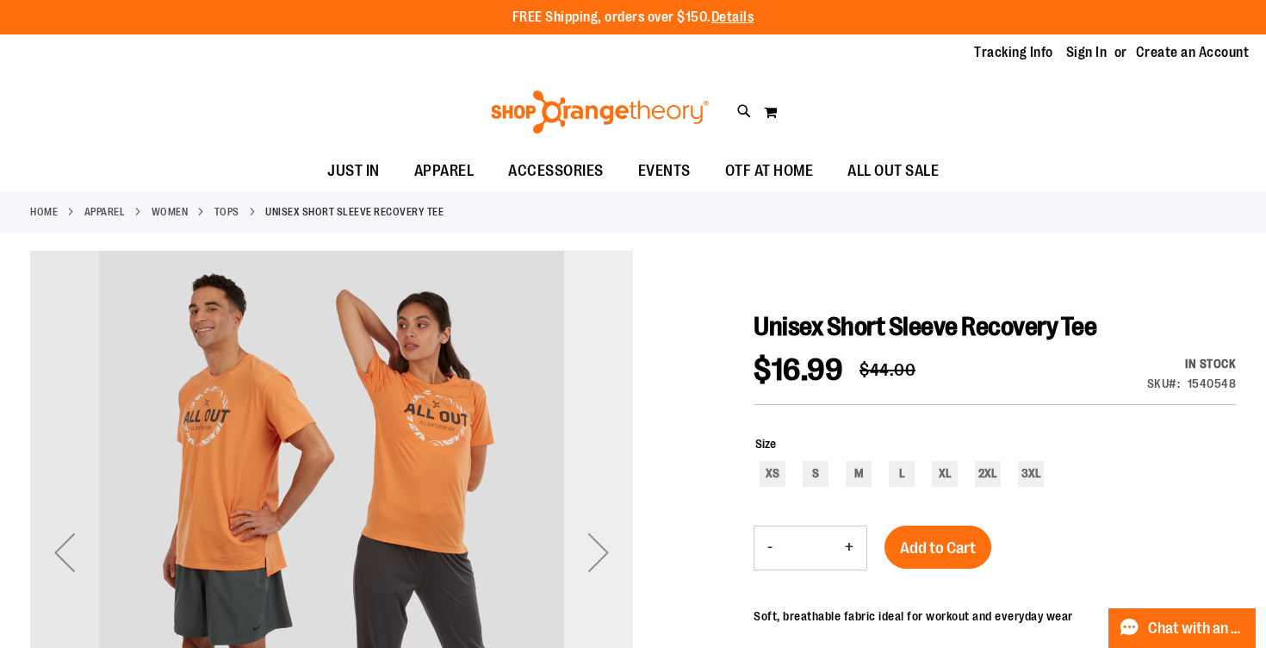
click at [585, 565] on div "Next" at bounding box center [598, 552] width 69 height 69
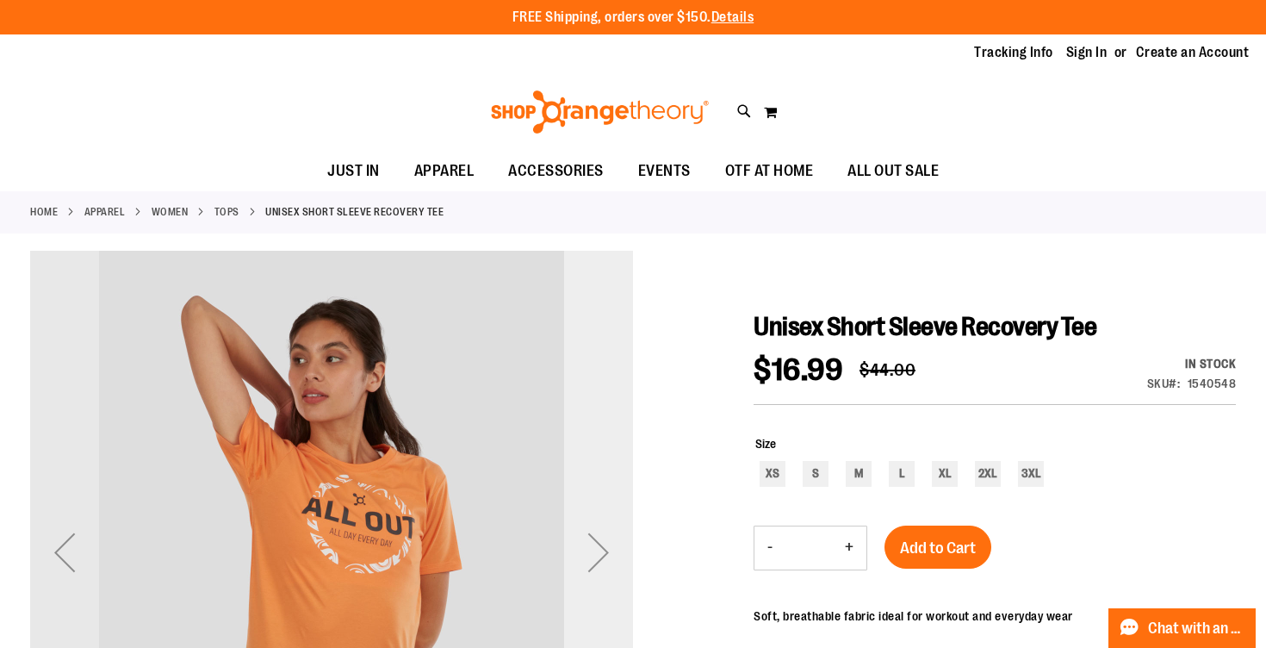
click at [585, 565] on div "Next" at bounding box center [598, 552] width 69 height 69
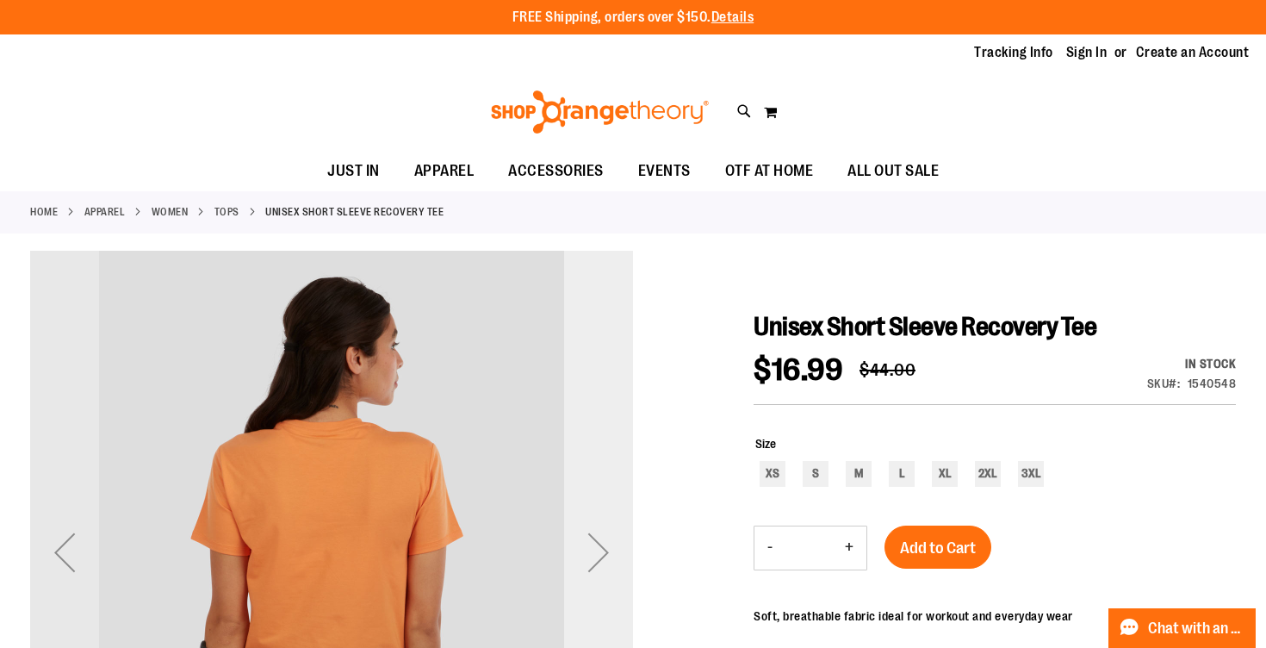
click at [585, 565] on div "Next" at bounding box center [598, 552] width 69 height 69
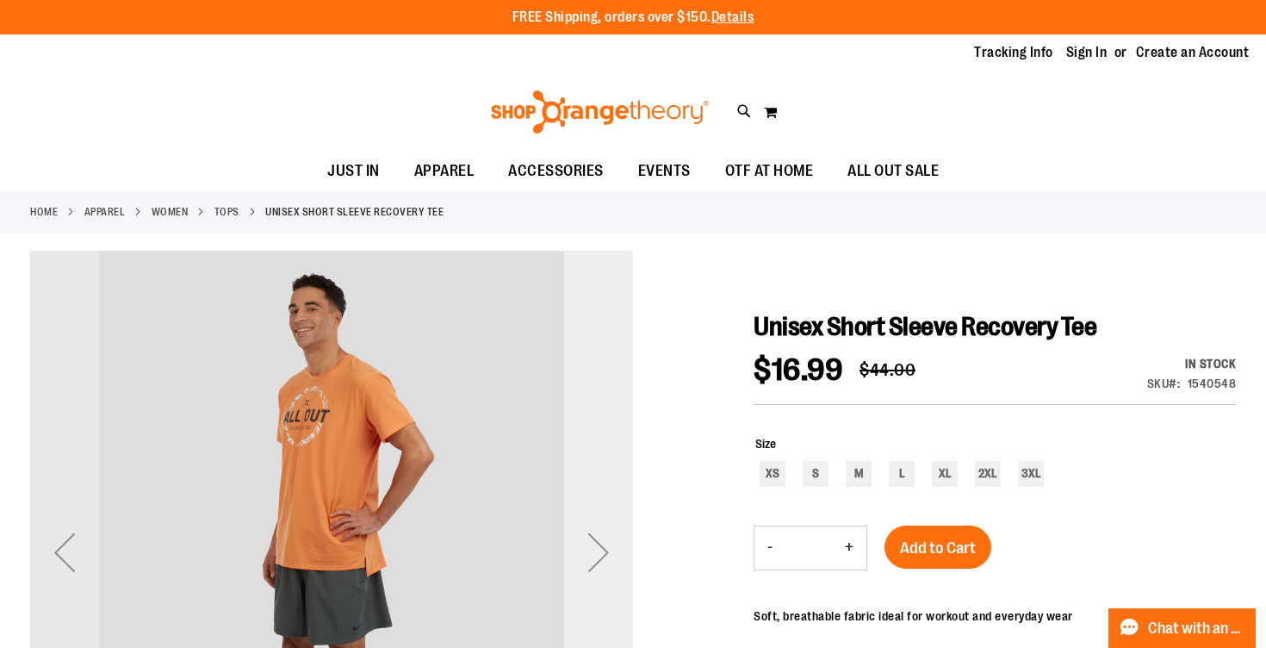
click at [585, 565] on div "Next" at bounding box center [598, 552] width 69 height 69
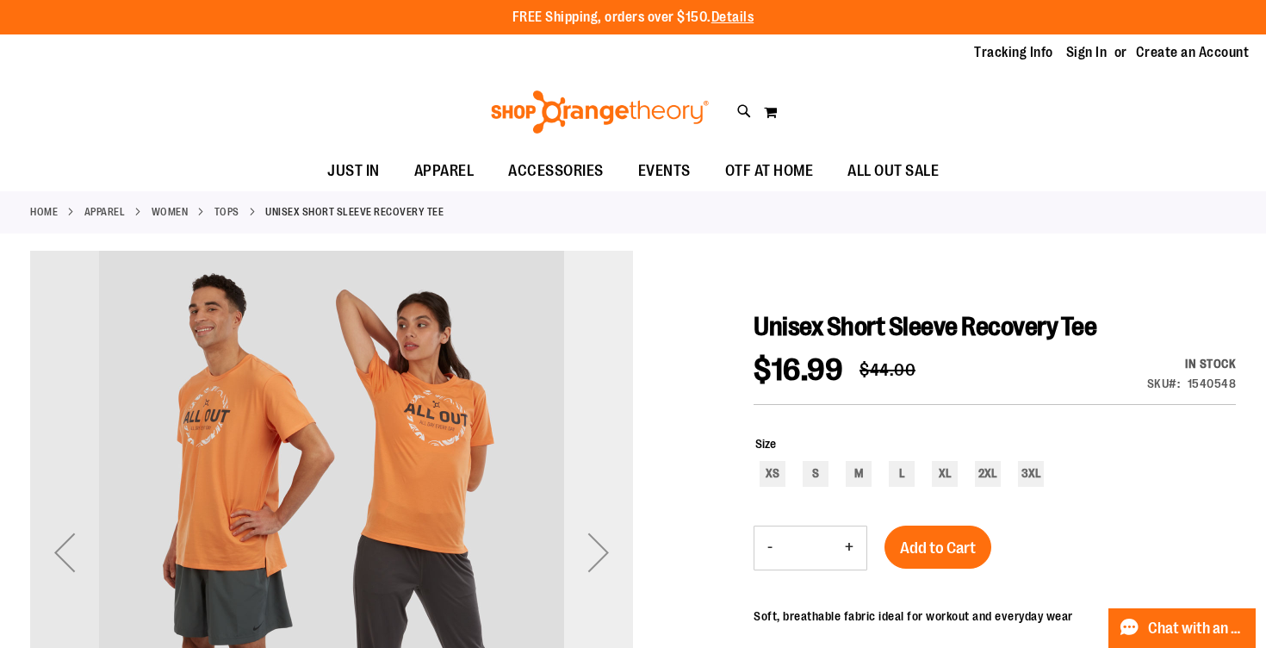
click at [585, 565] on div "Next" at bounding box center [598, 552] width 69 height 69
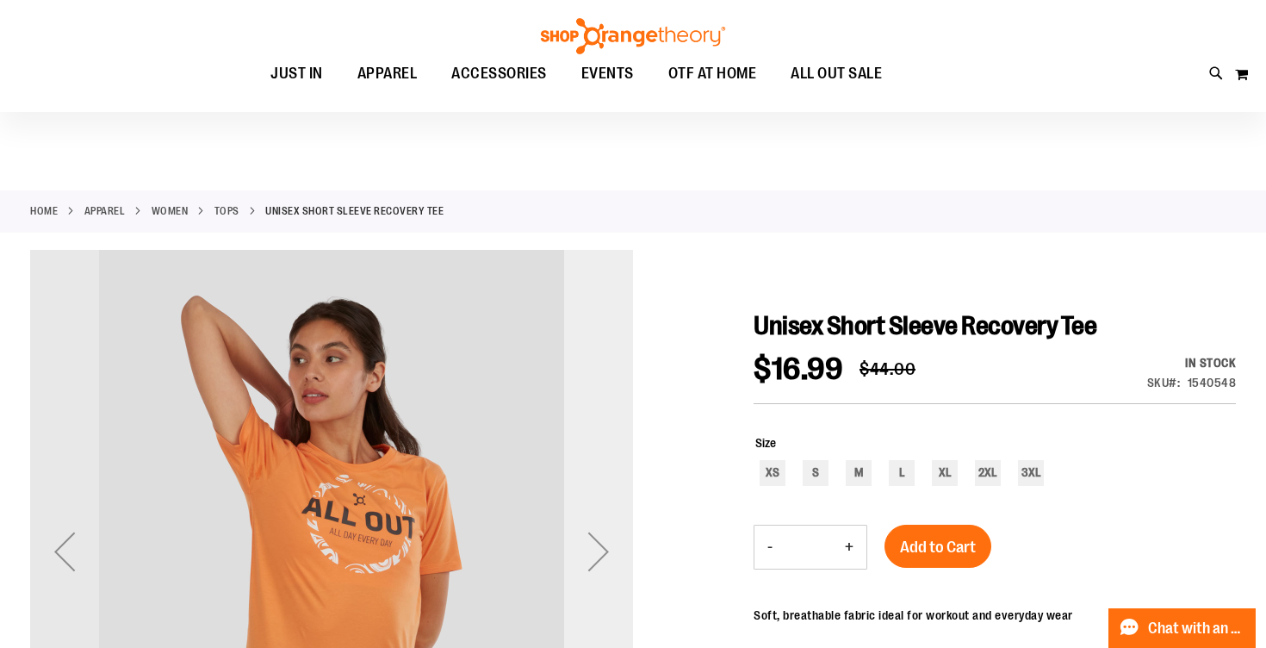
scroll to position [366, 0]
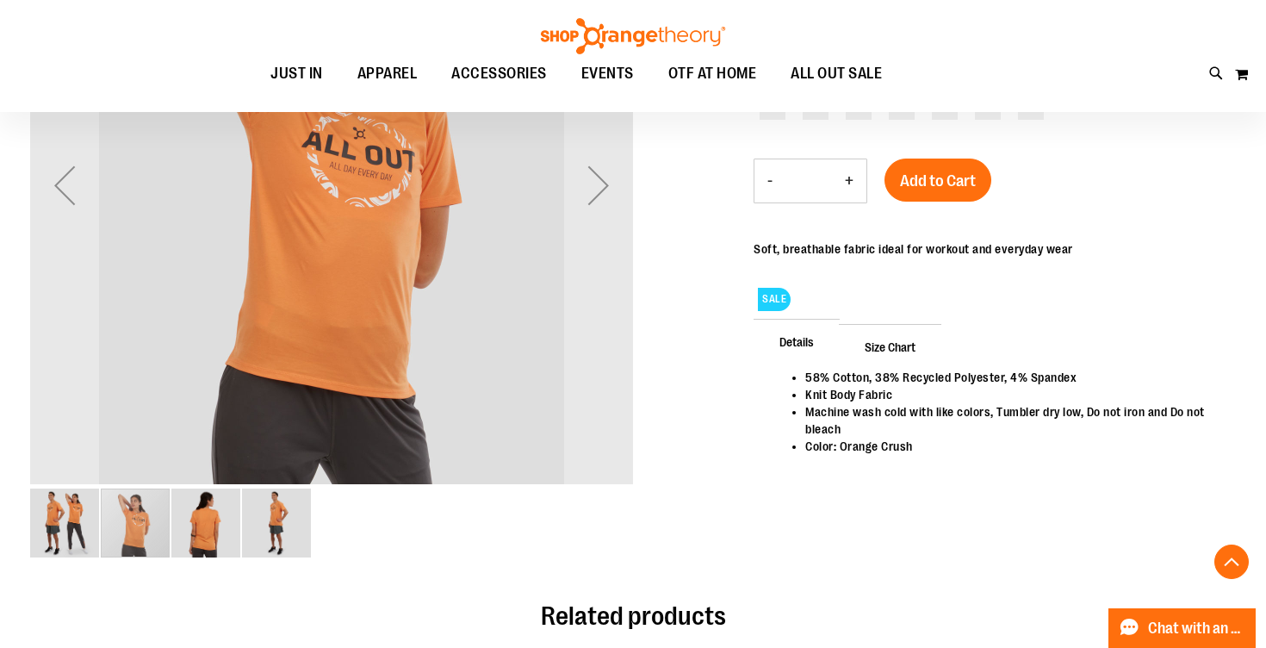
click at [194, 529] on img "image 3 of 4" at bounding box center [205, 522] width 69 height 69
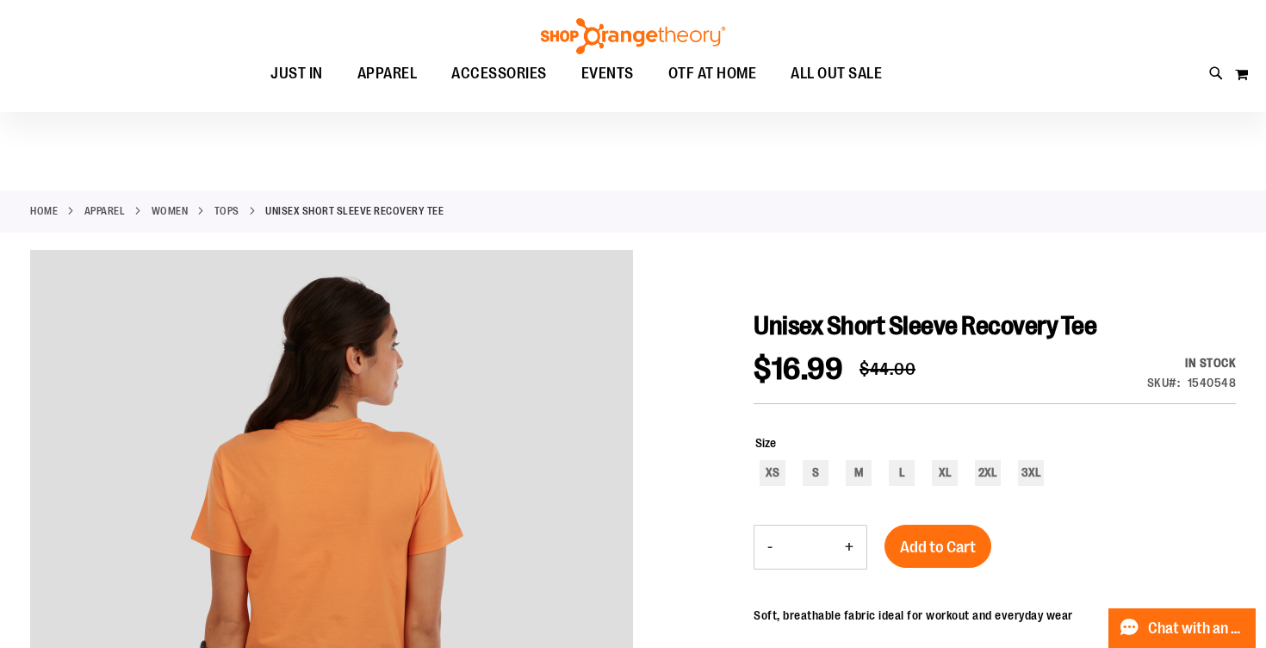
scroll to position [172, 0]
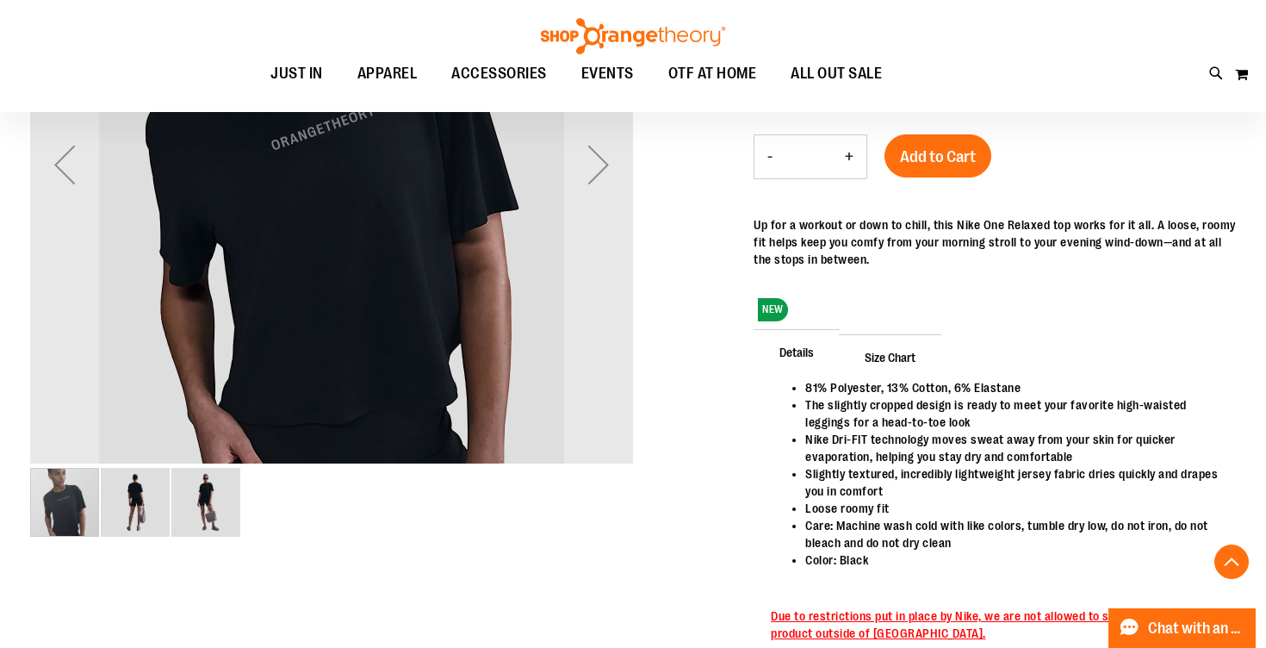
scroll to position [65, 0]
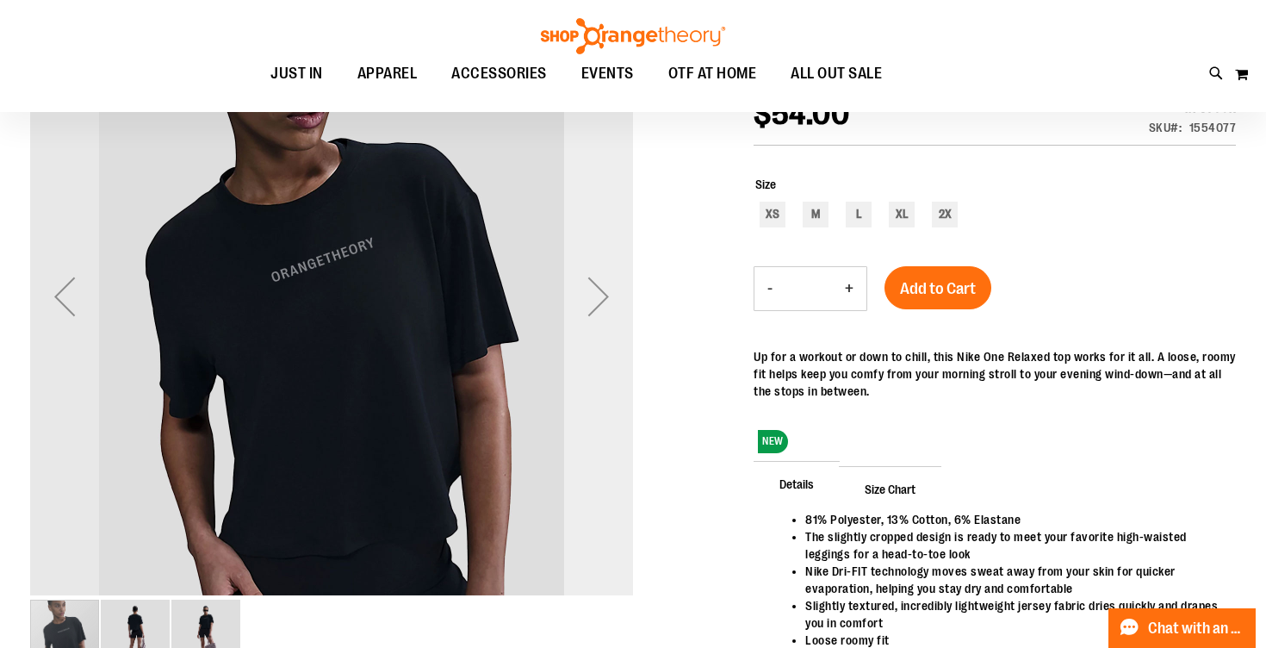
click at [589, 302] on div "Next" at bounding box center [598, 296] width 69 height 69
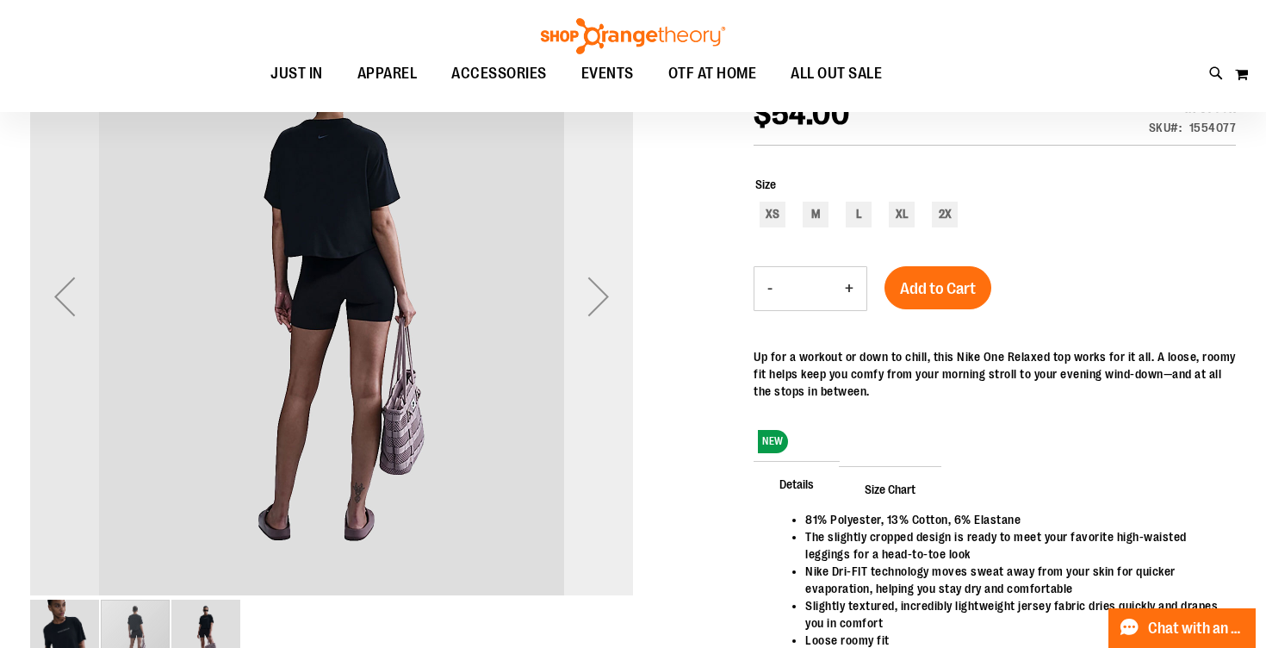
click at [589, 302] on div "Next" at bounding box center [598, 296] width 69 height 69
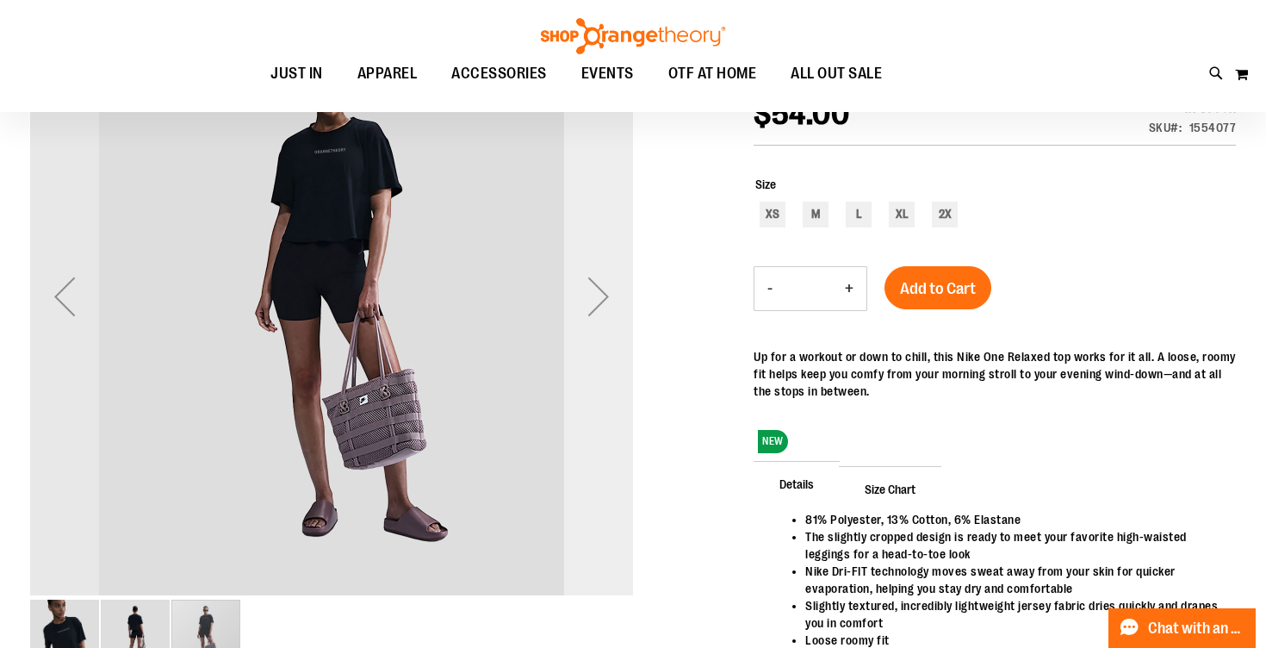
click at [589, 302] on div "Next" at bounding box center [598, 296] width 69 height 69
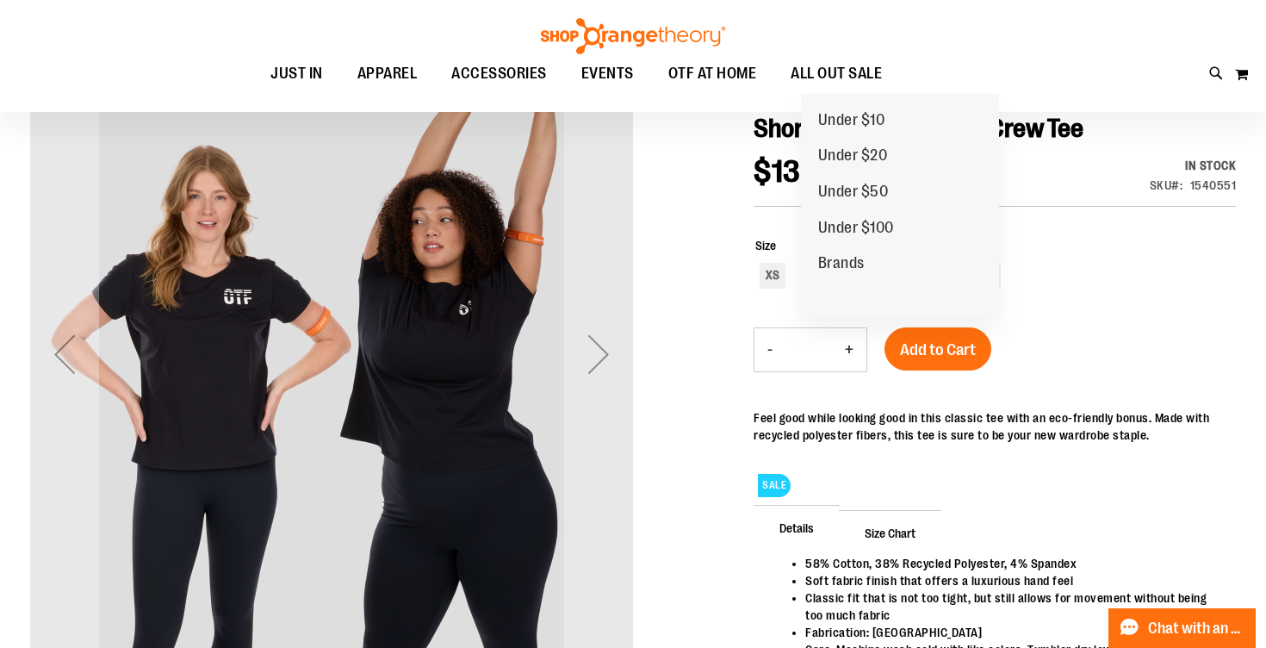
scroll to position [208, 0]
